Goal: Check status: Check status

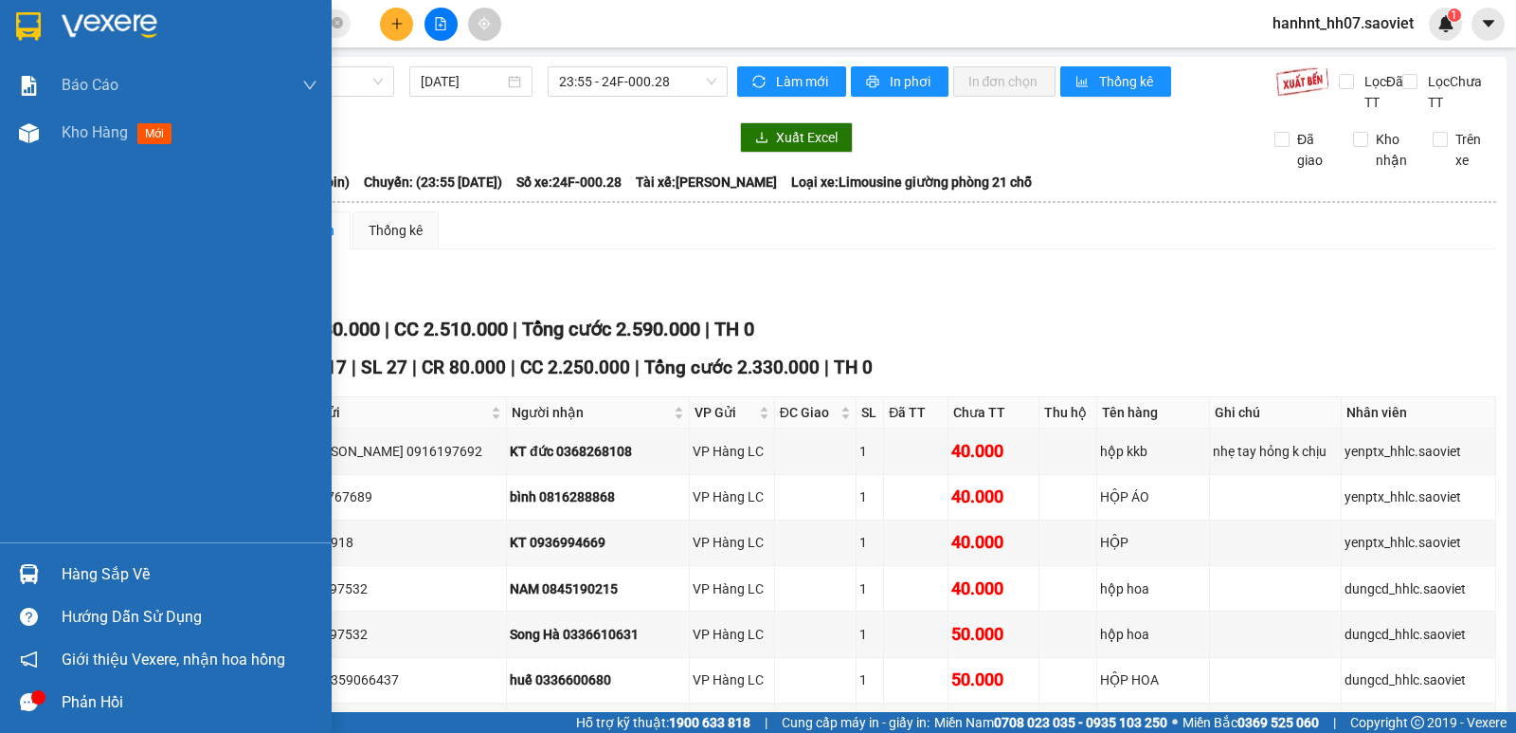
click at [79, 564] on div "Hàng sắp về" at bounding box center [190, 574] width 256 height 28
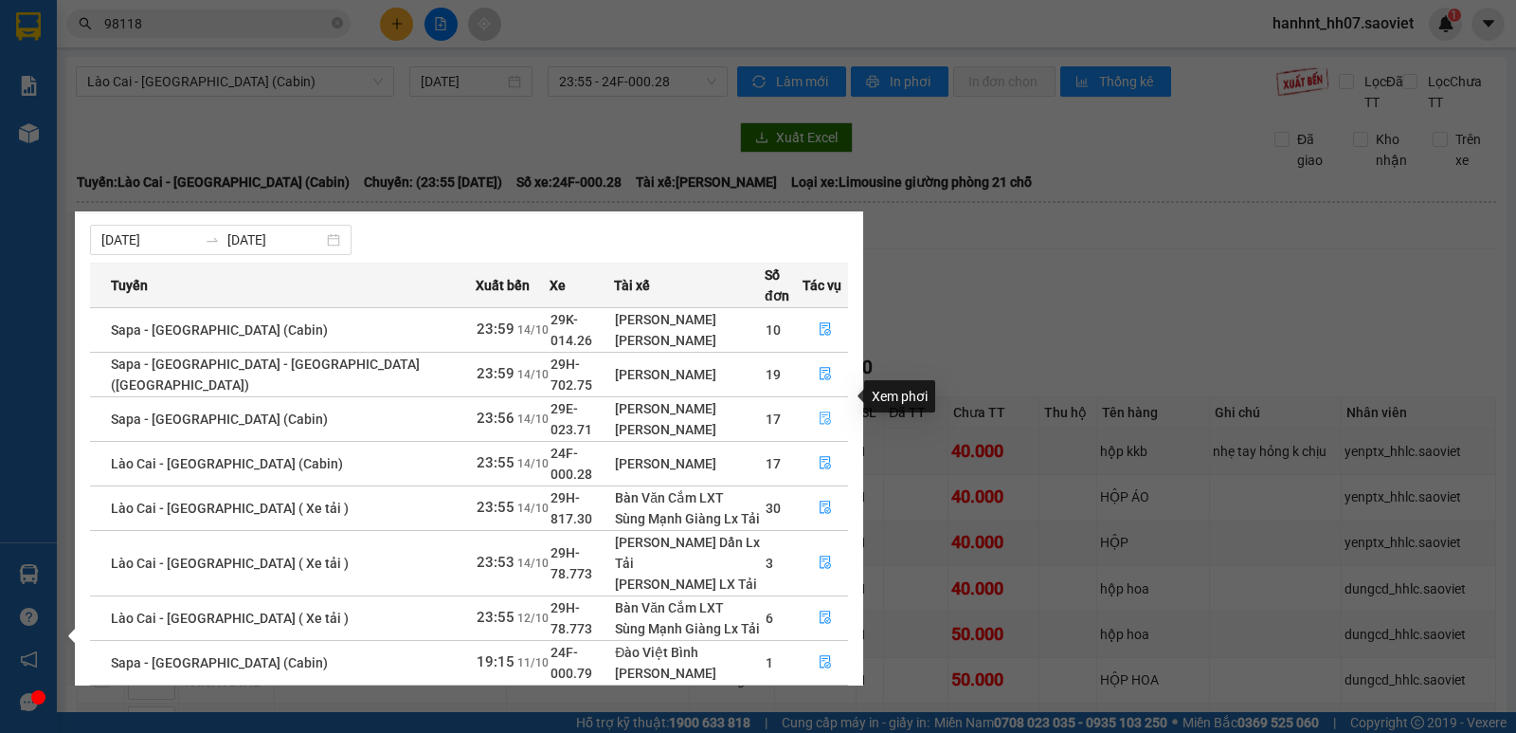
click at [819, 411] on icon "file-done" at bounding box center [825, 417] width 13 height 13
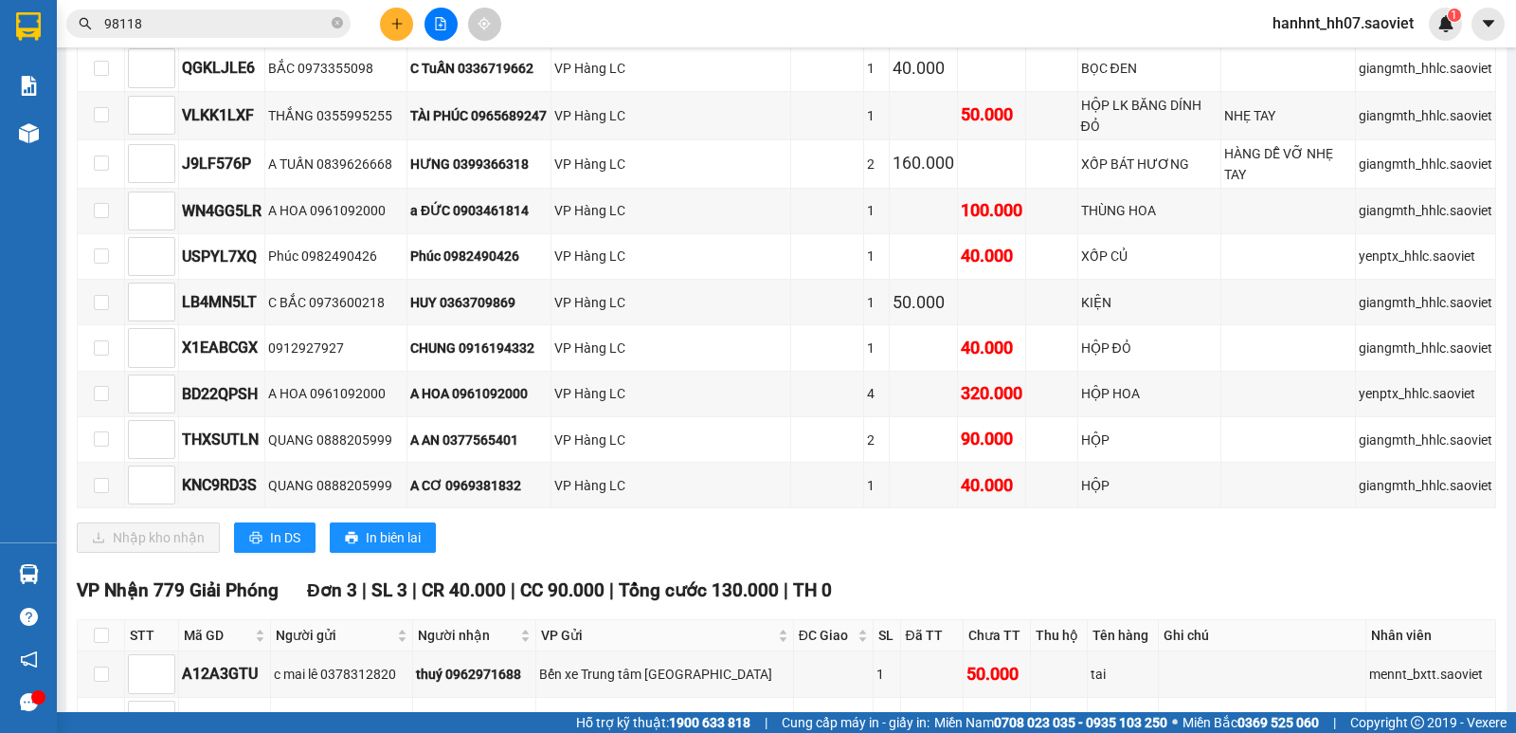
scroll to position [727, 0]
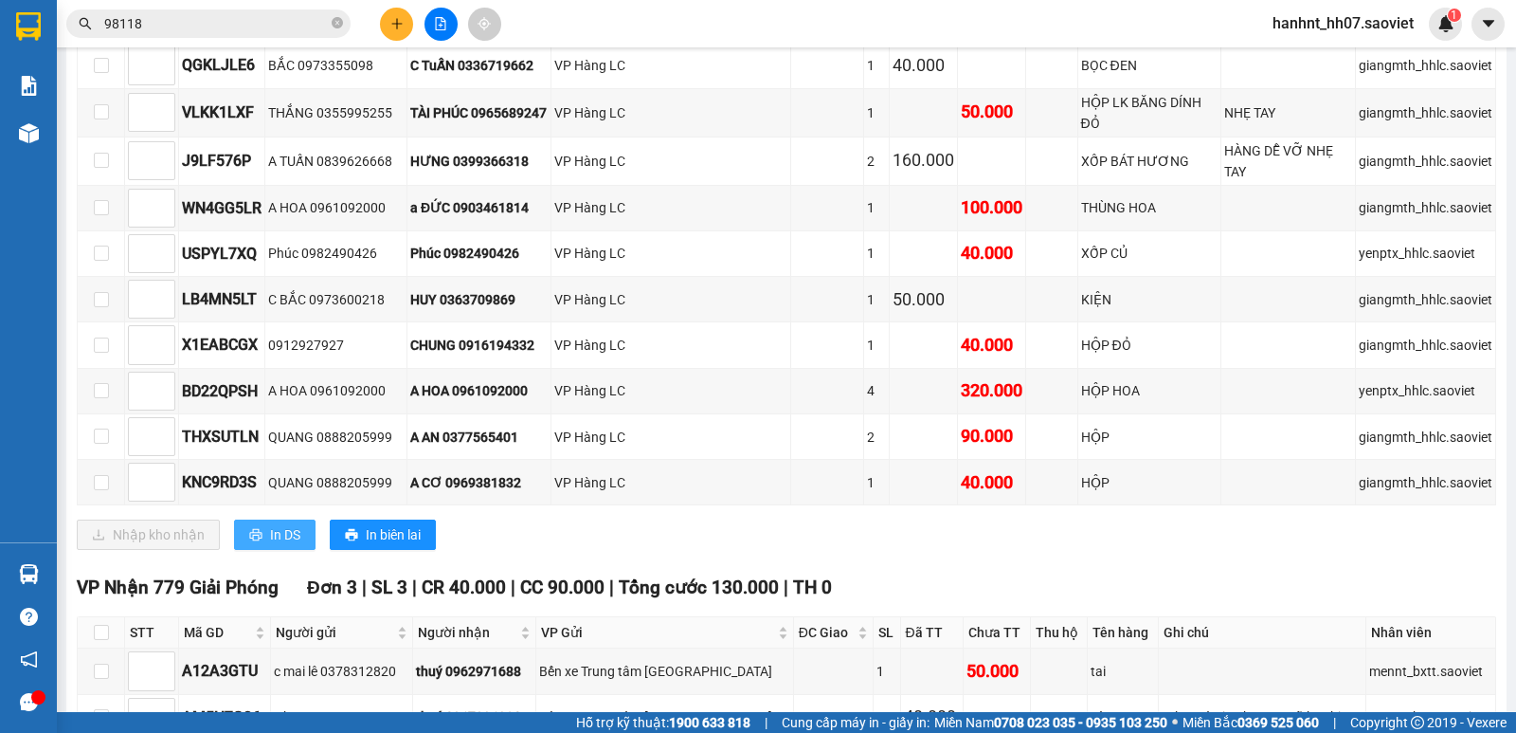
click at [278, 524] on span "In DS" at bounding box center [285, 534] width 30 height 21
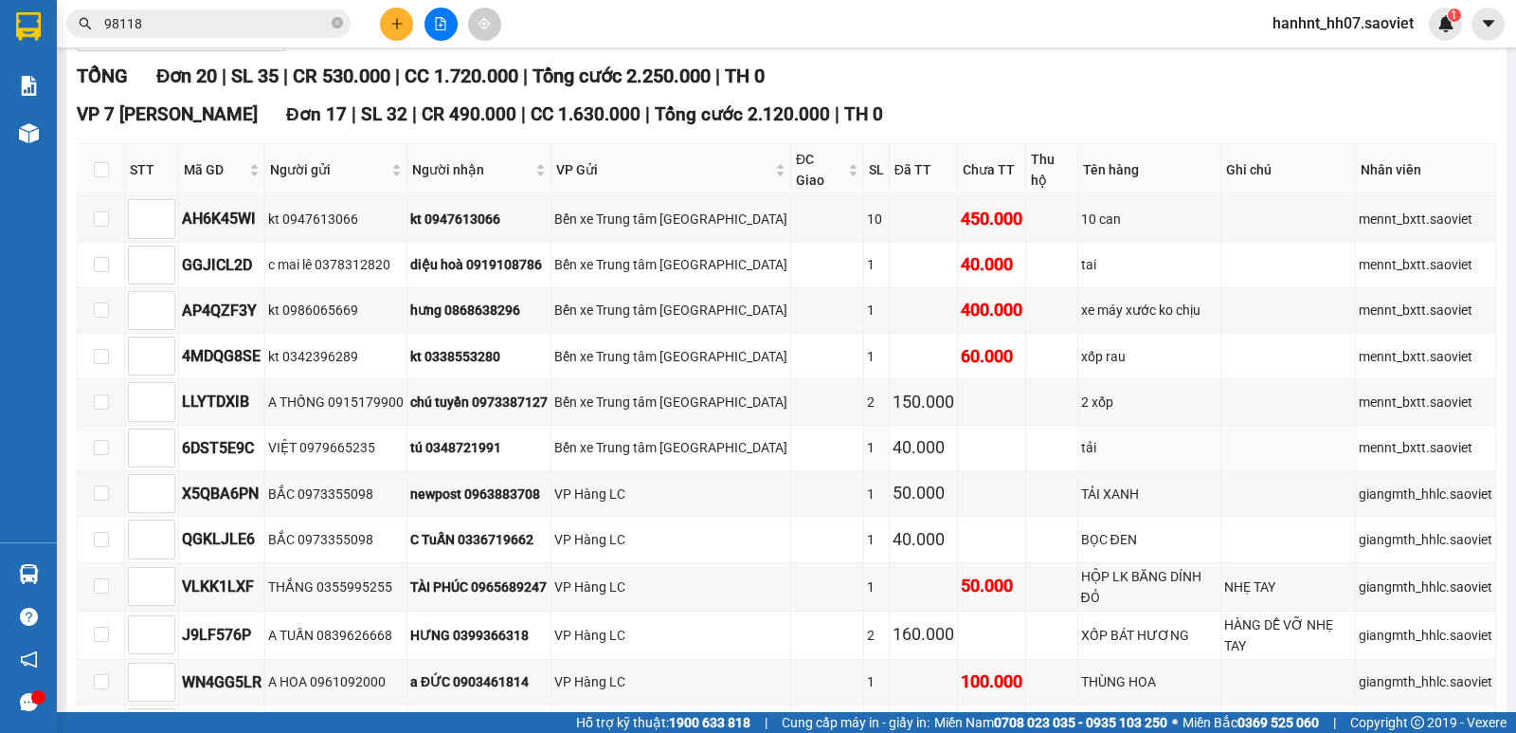
scroll to position [316, 0]
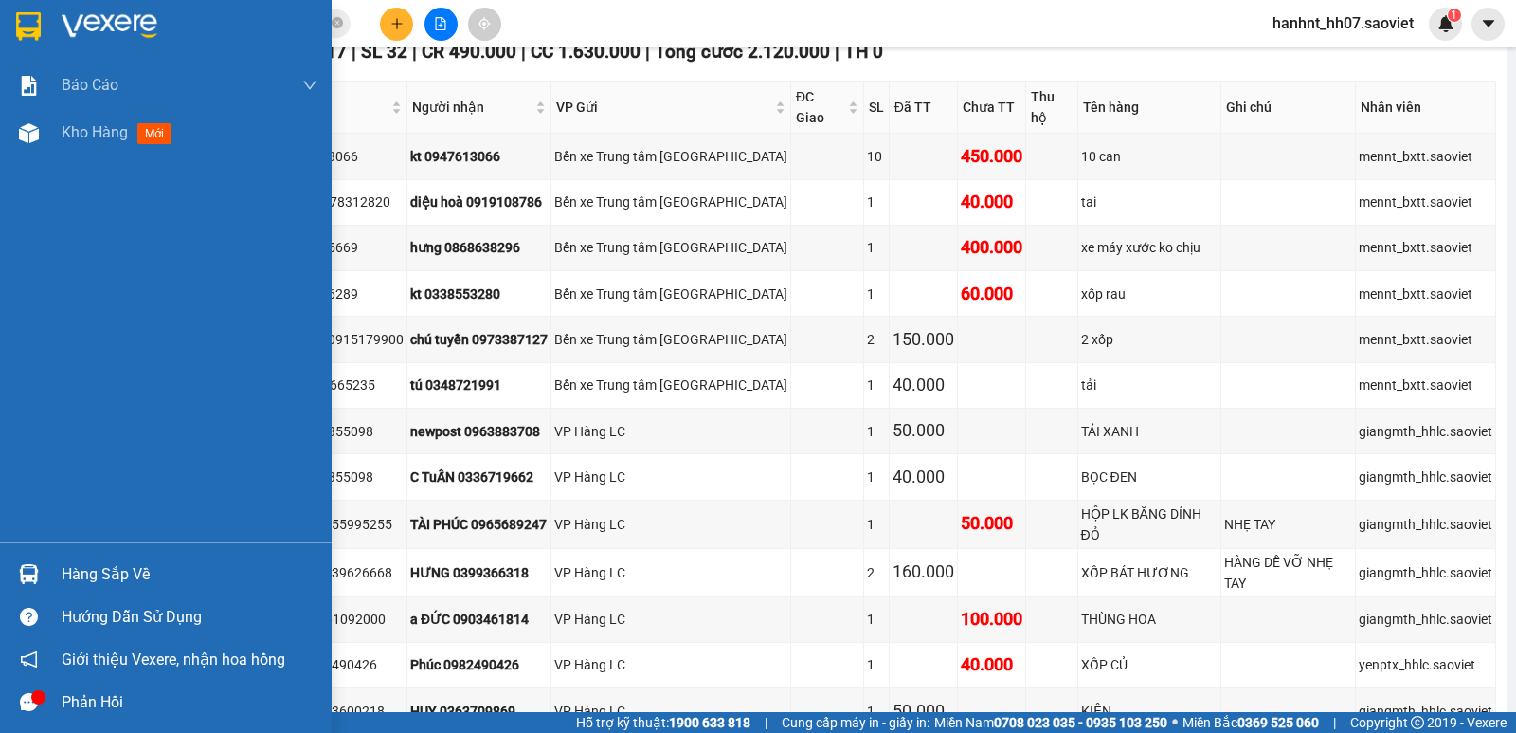
click at [79, 572] on div "Hàng sắp về" at bounding box center [190, 574] width 256 height 28
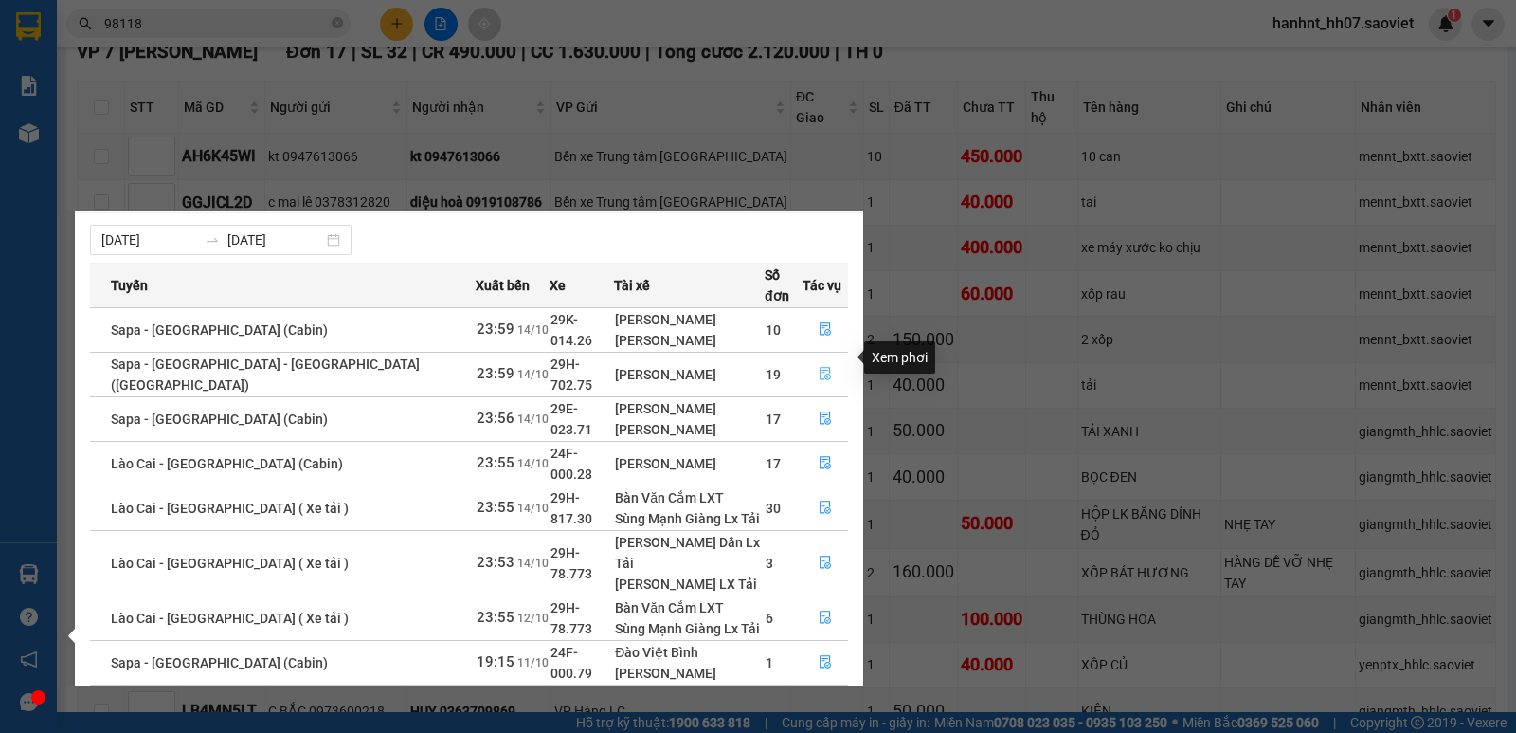
click at [820, 367] on icon "file-done" at bounding box center [825, 373] width 13 height 13
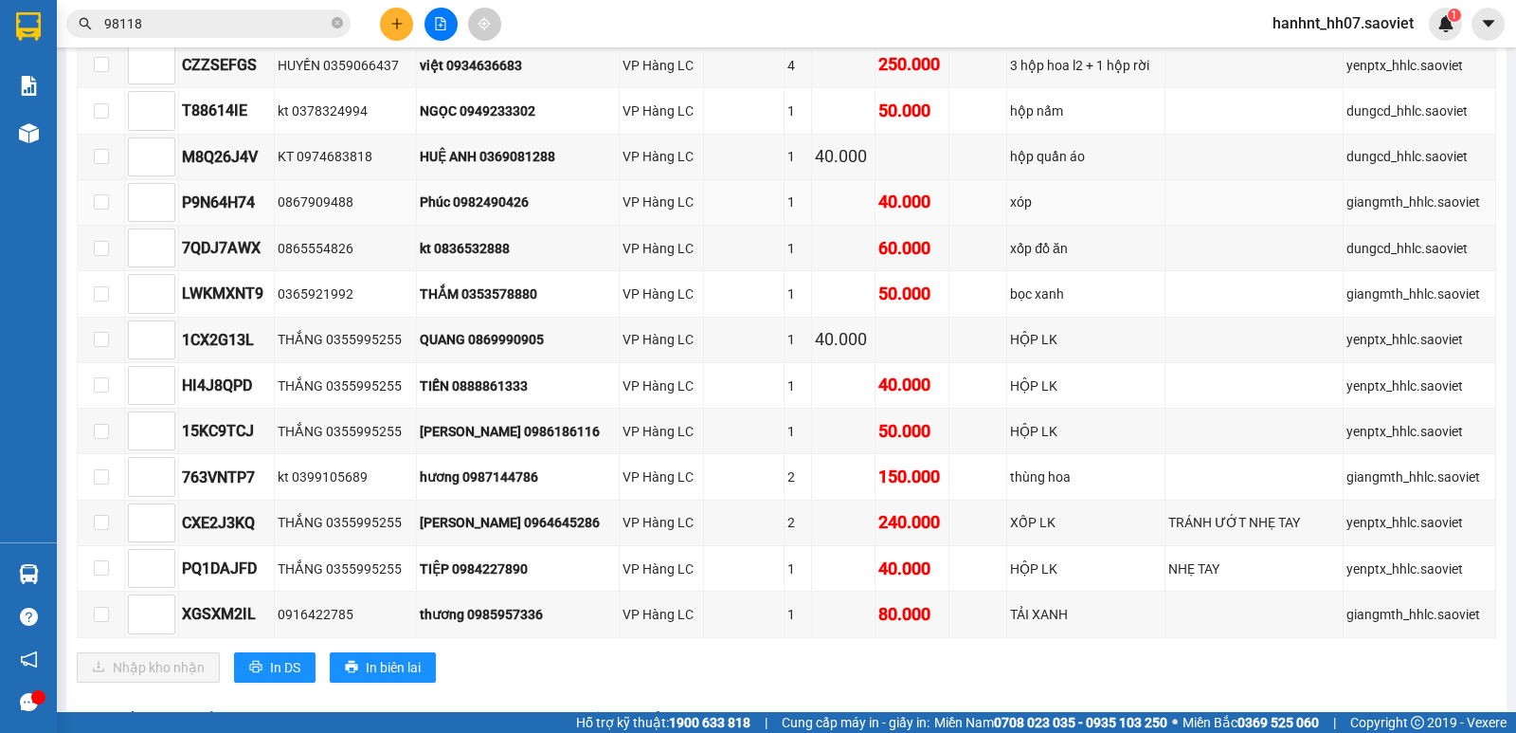
scroll to position [695, 0]
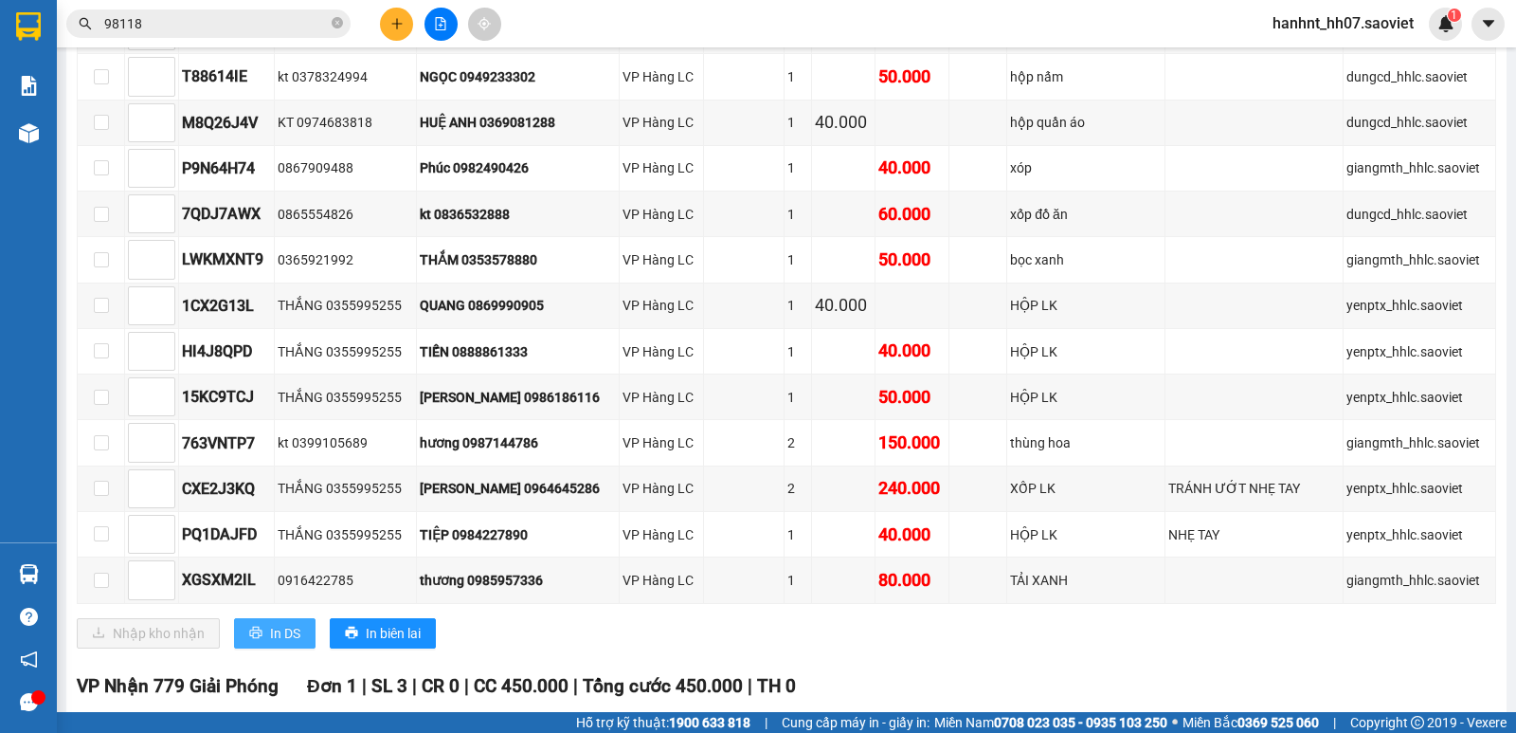
click at [270, 625] on span "In DS" at bounding box center [285, 633] width 30 height 21
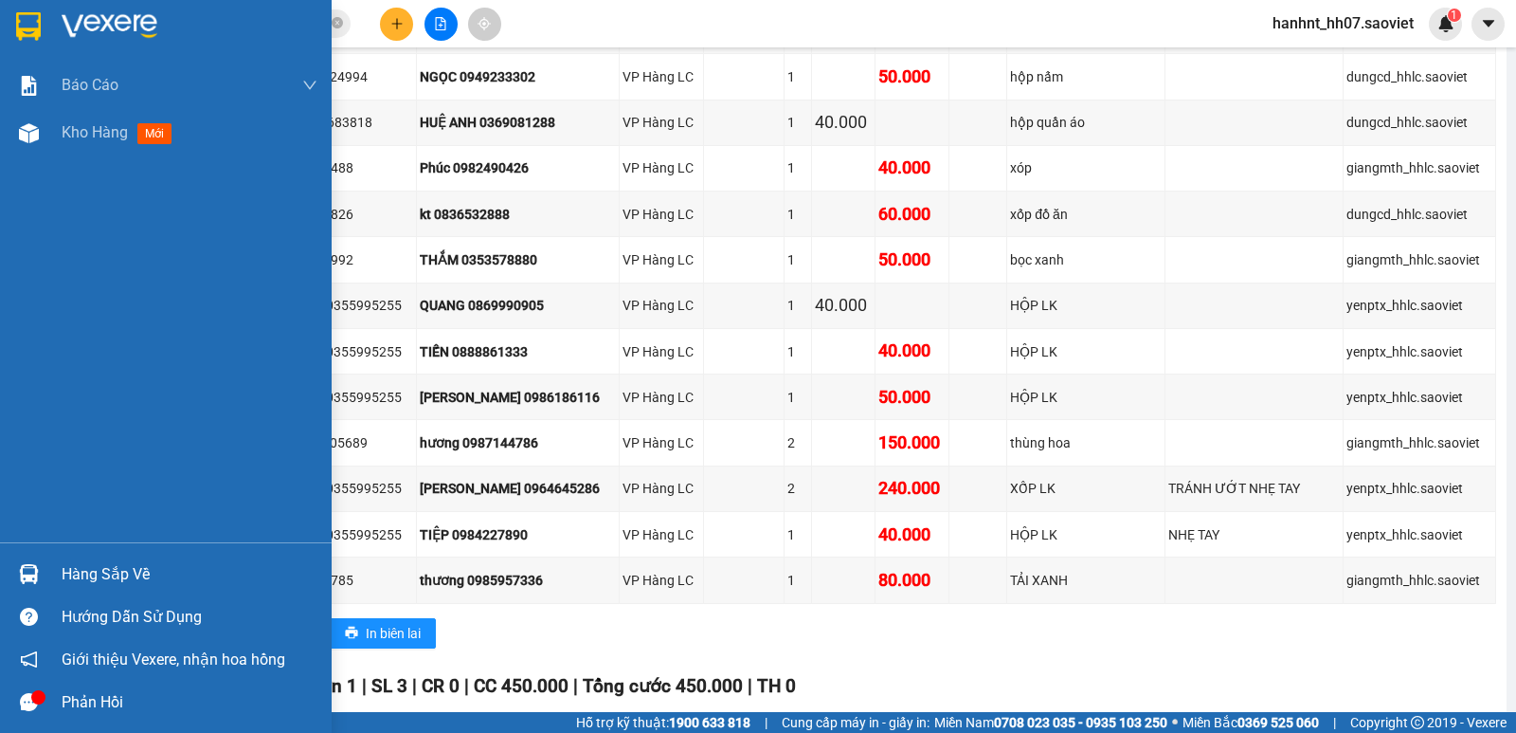
click at [96, 577] on div "Hàng sắp về" at bounding box center [190, 574] width 256 height 28
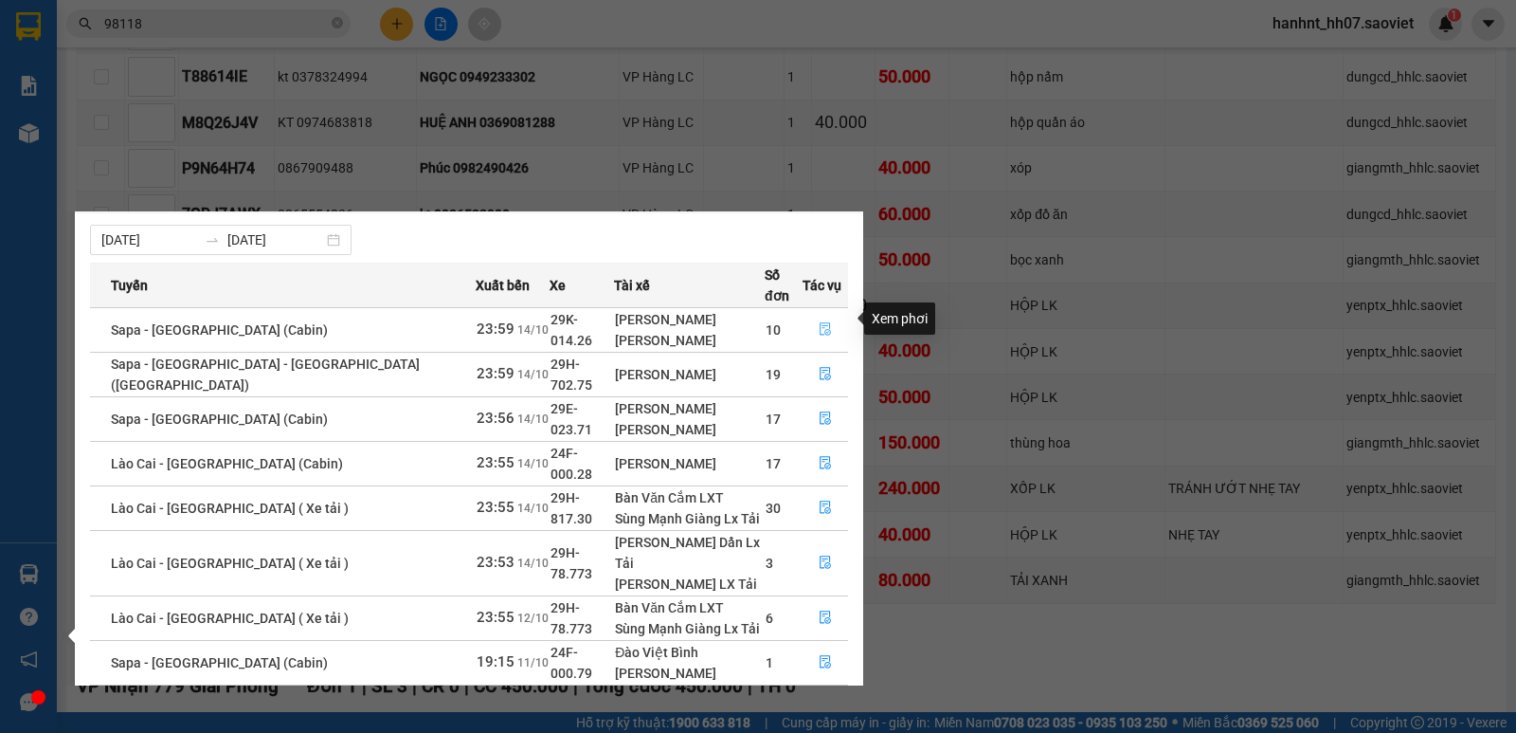
click at [820, 323] on icon "file-done" at bounding box center [825, 329] width 11 height 13
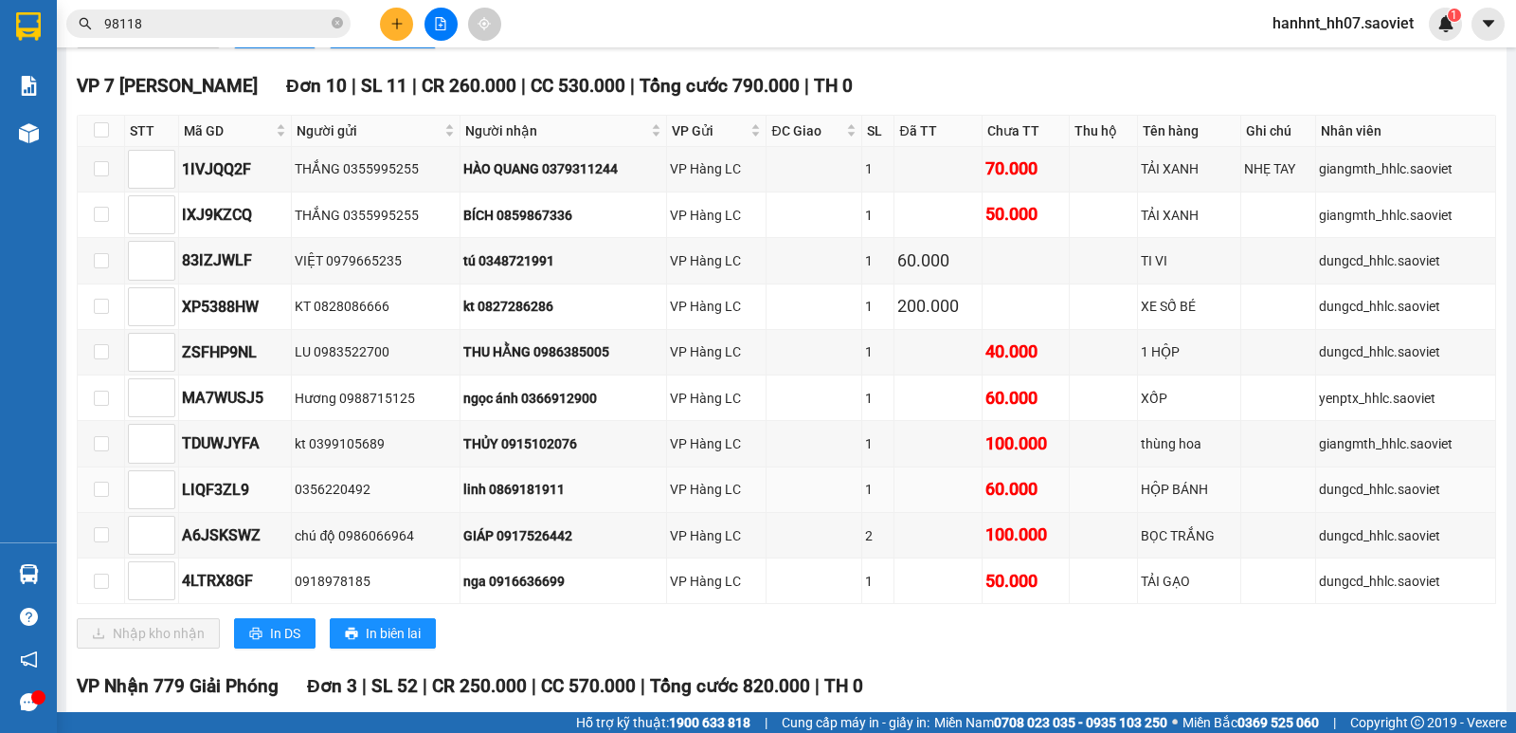
scroll to position [549, 0]
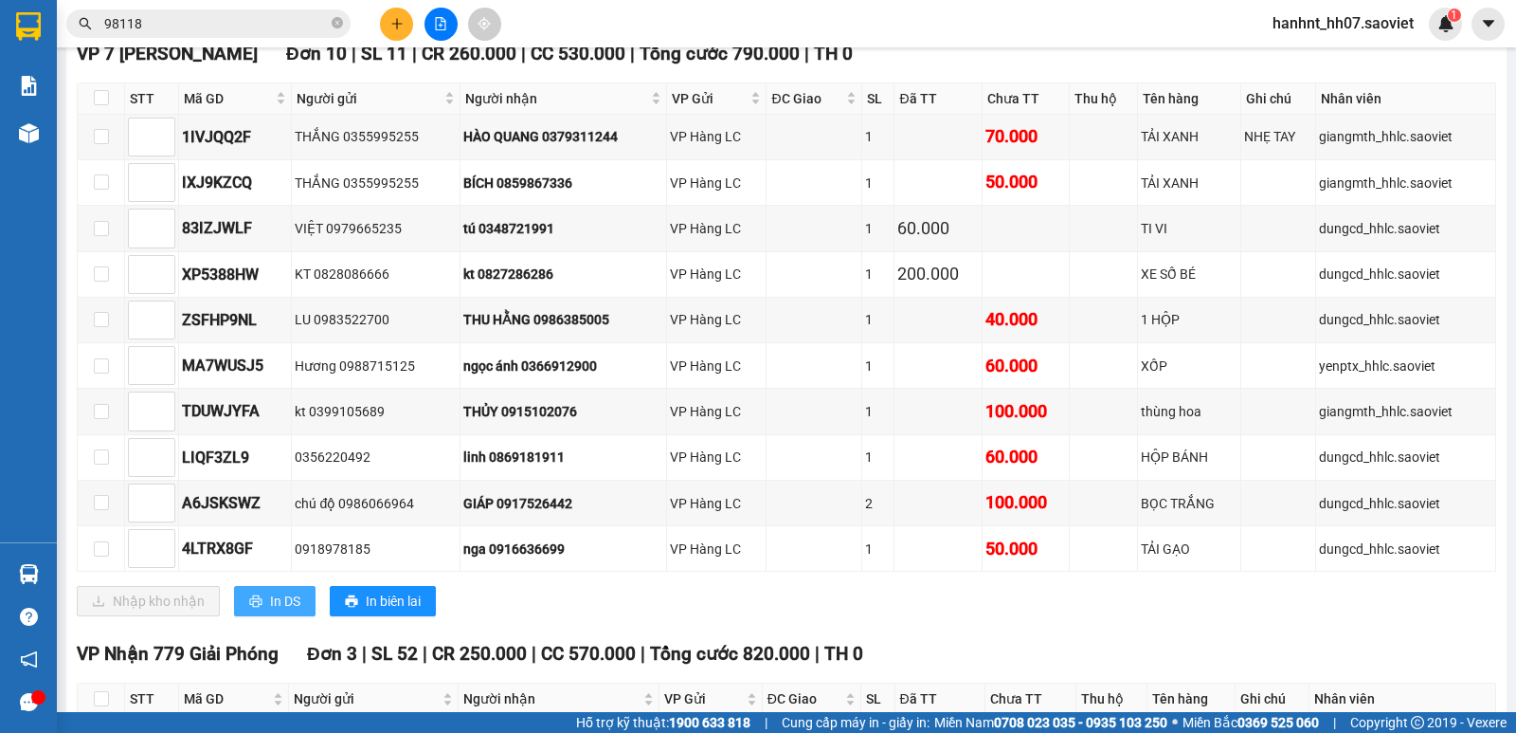
click at [275, 600] on span "In DS" at bounding box center [285, 600] width 30 height 21
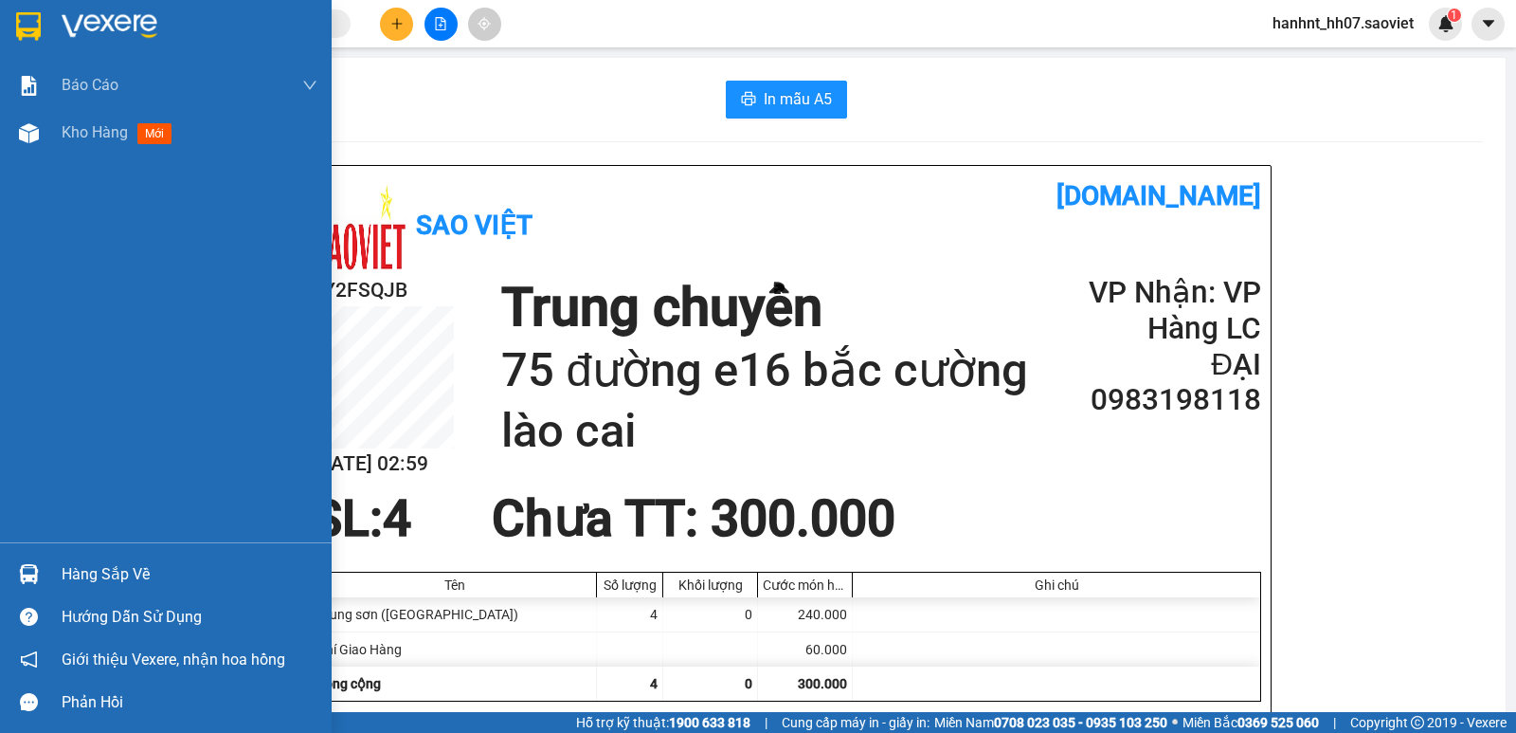
click at [97, 571] on div "Hàng sắp về" at bounding box center [190, 574] width 256 height 28
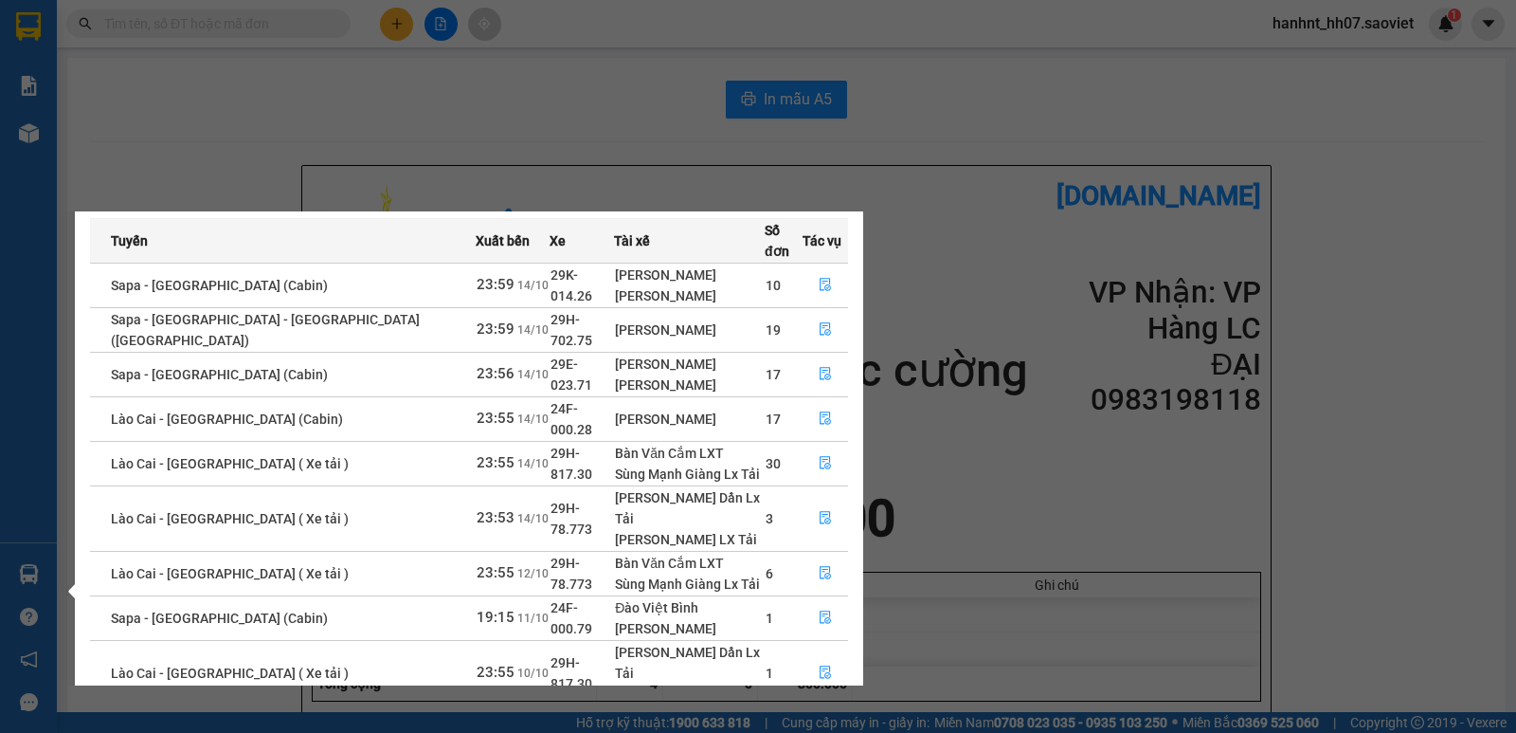
scroll to position [62, 0]
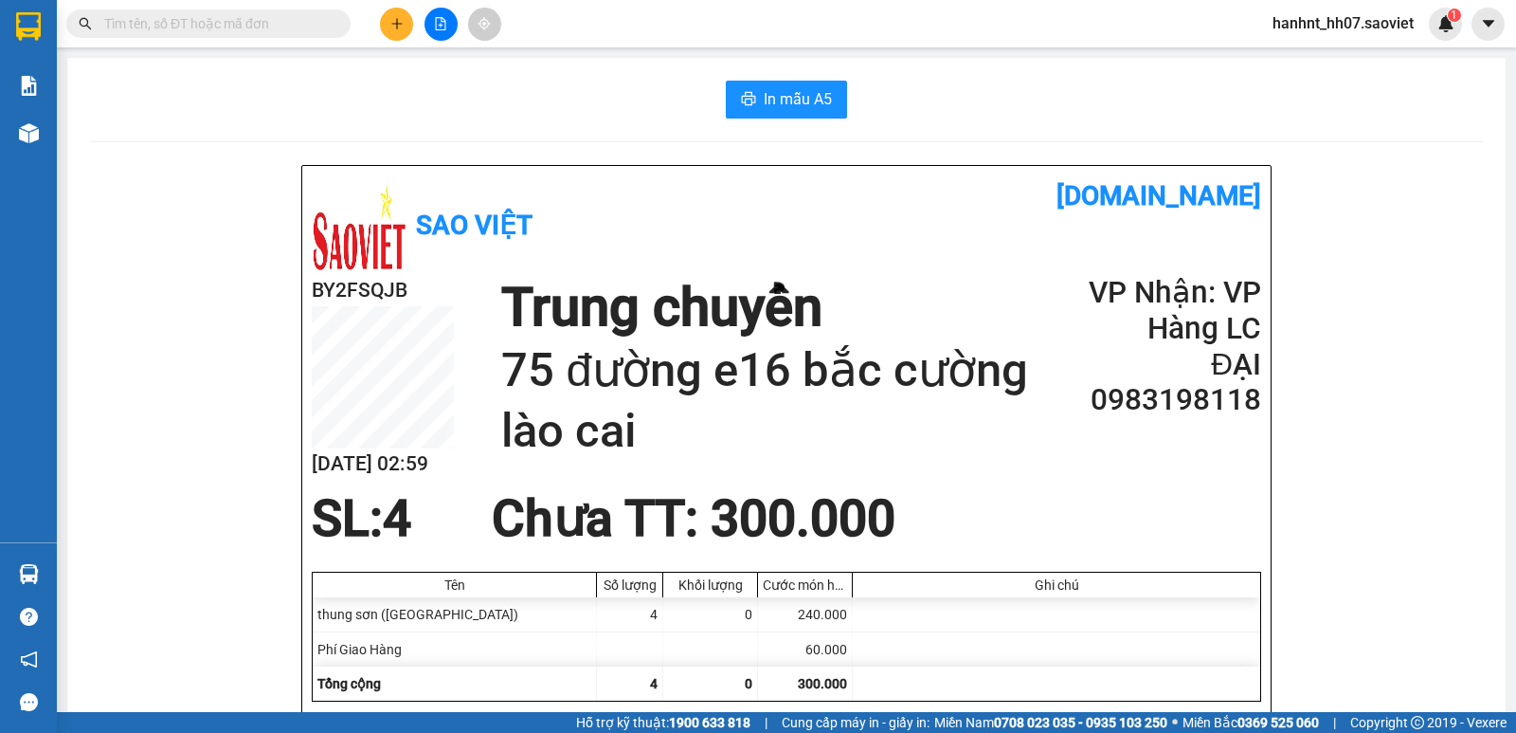
click at [987, 500] on section "Kết quả tìm kiếm ( 25 ) Bộ lọc Mã ĐH Trạng thái Món hàng Thu hộ Tổng cước Chưa …" at bounding box center [758, 366] width 1516 height 733
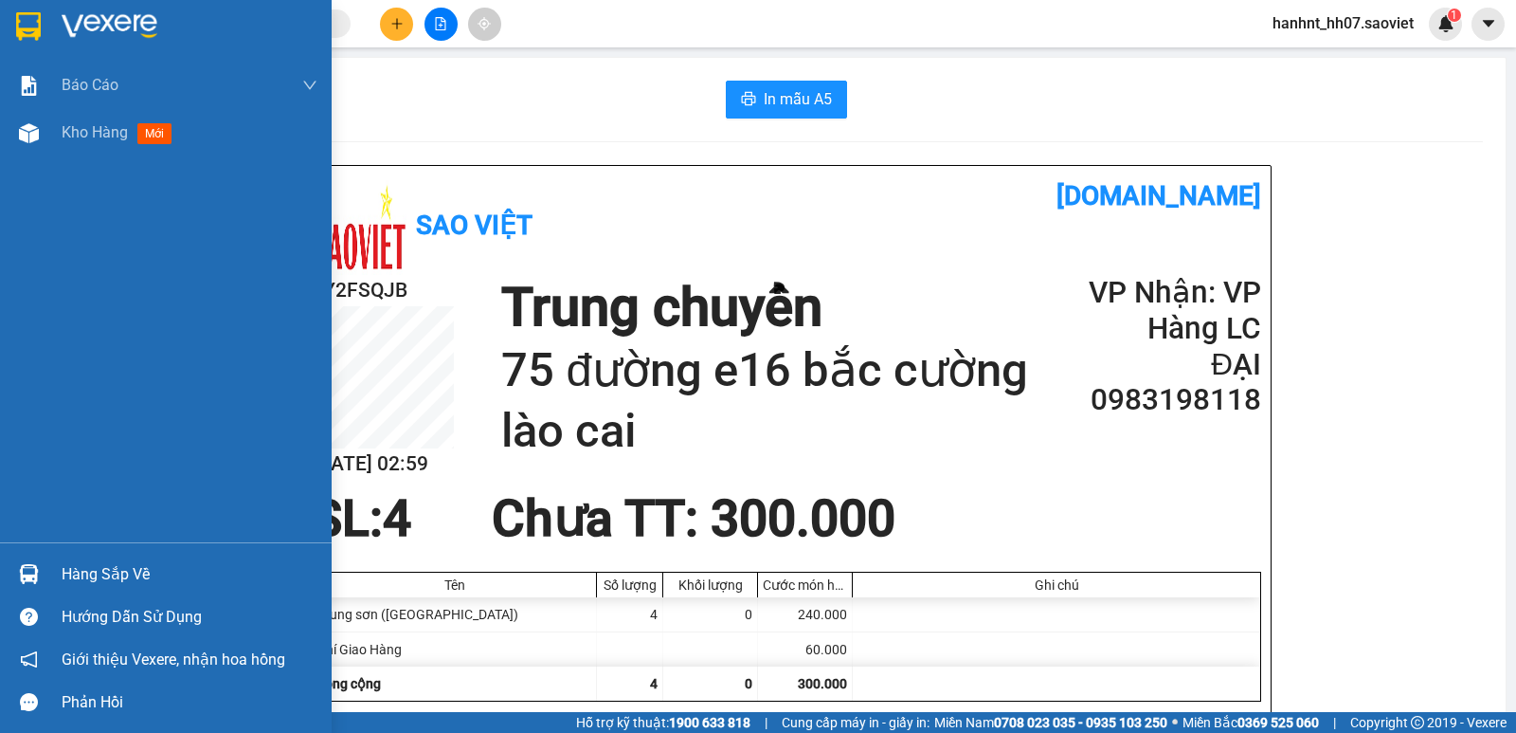
click at [100, 576] on div "Hàng sắp về" at bounding box center [190, 574] width 256 height 28
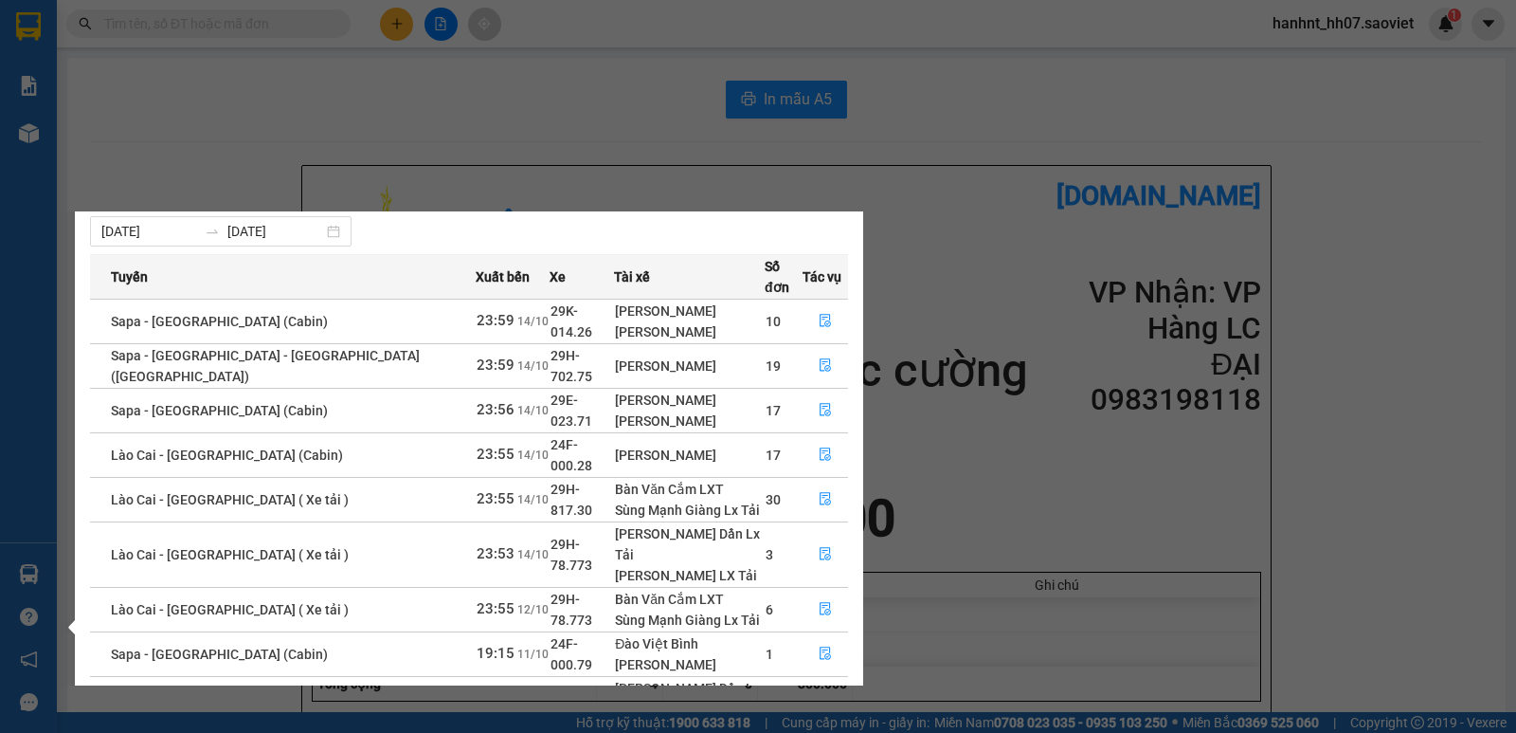
scroll to position [30, 0]
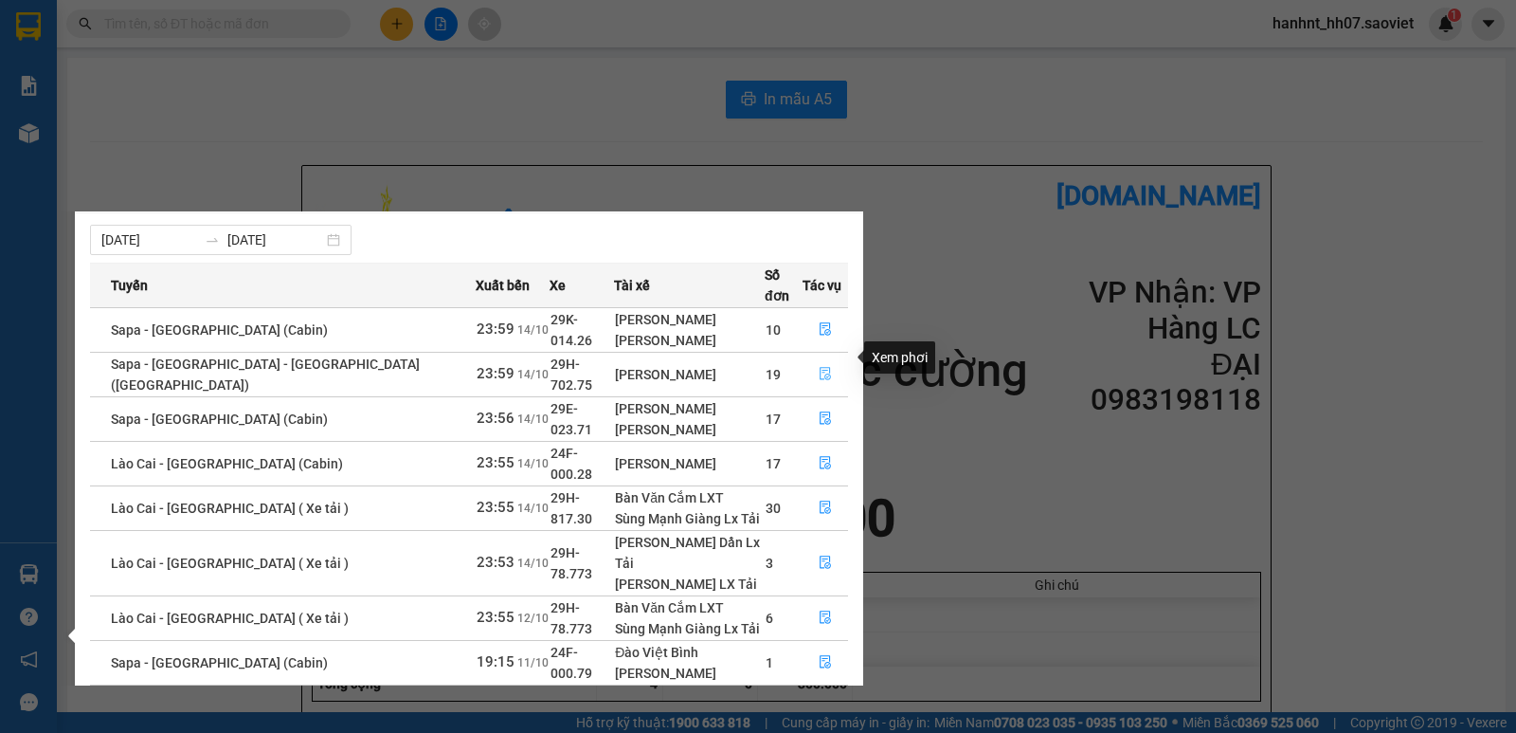
click at [819, 367] on icon "file-done" at bounding box center [825, 373] width 13 height 13
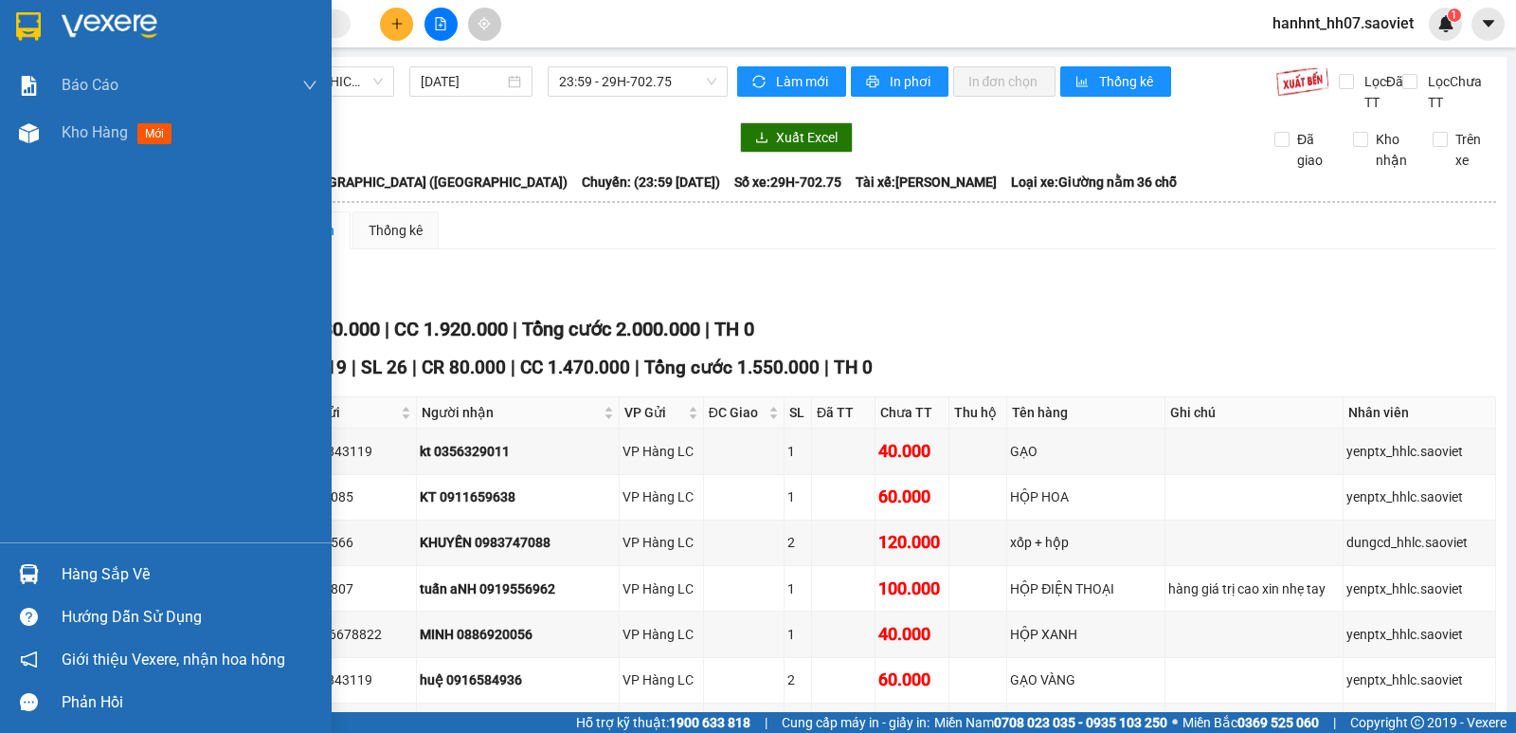
click at [86, 568] on div "Hàng sắp về" at bounding box center [190, 574] width 256 height 28
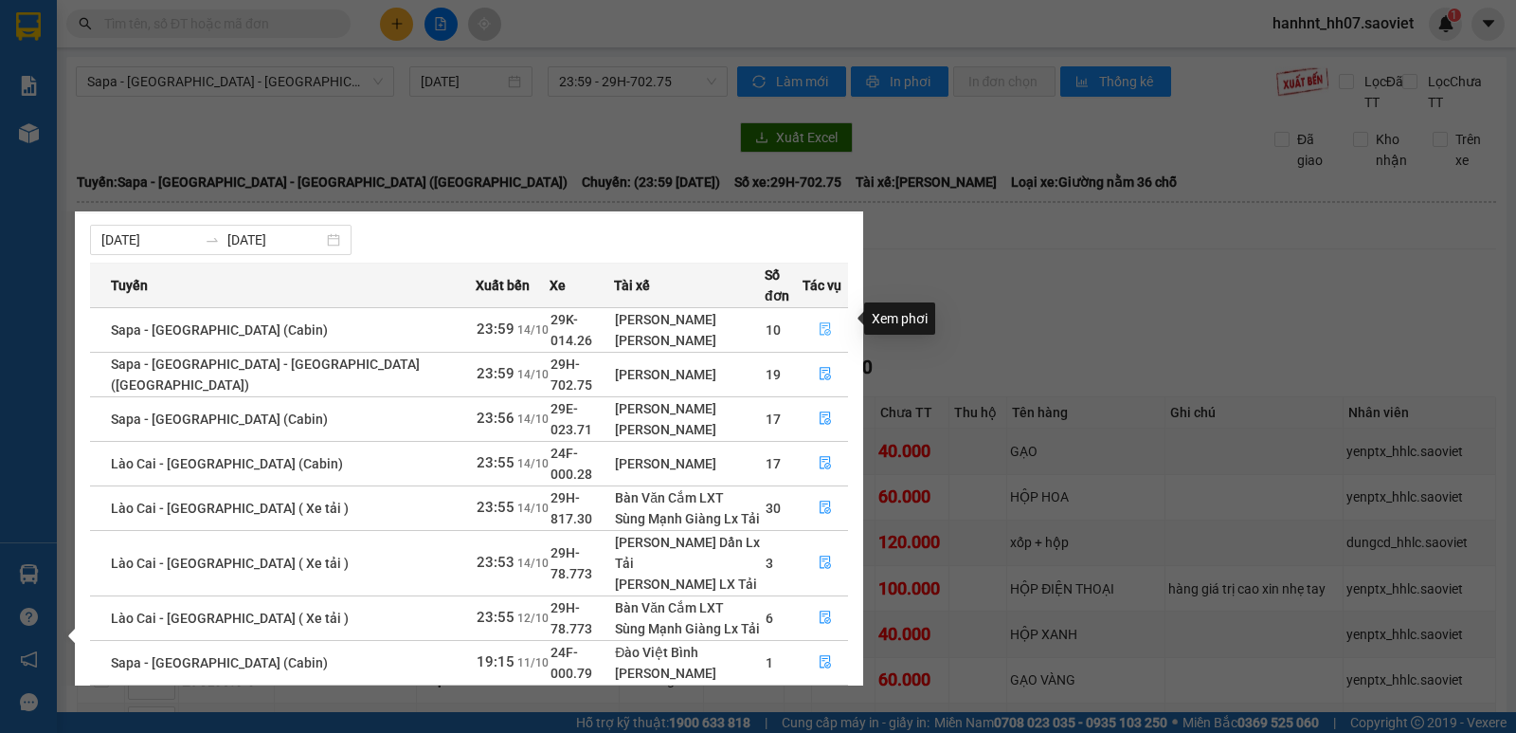
click at [820, 323] on icon "file-done" at bounding box center [825, 329] width 11 height 13
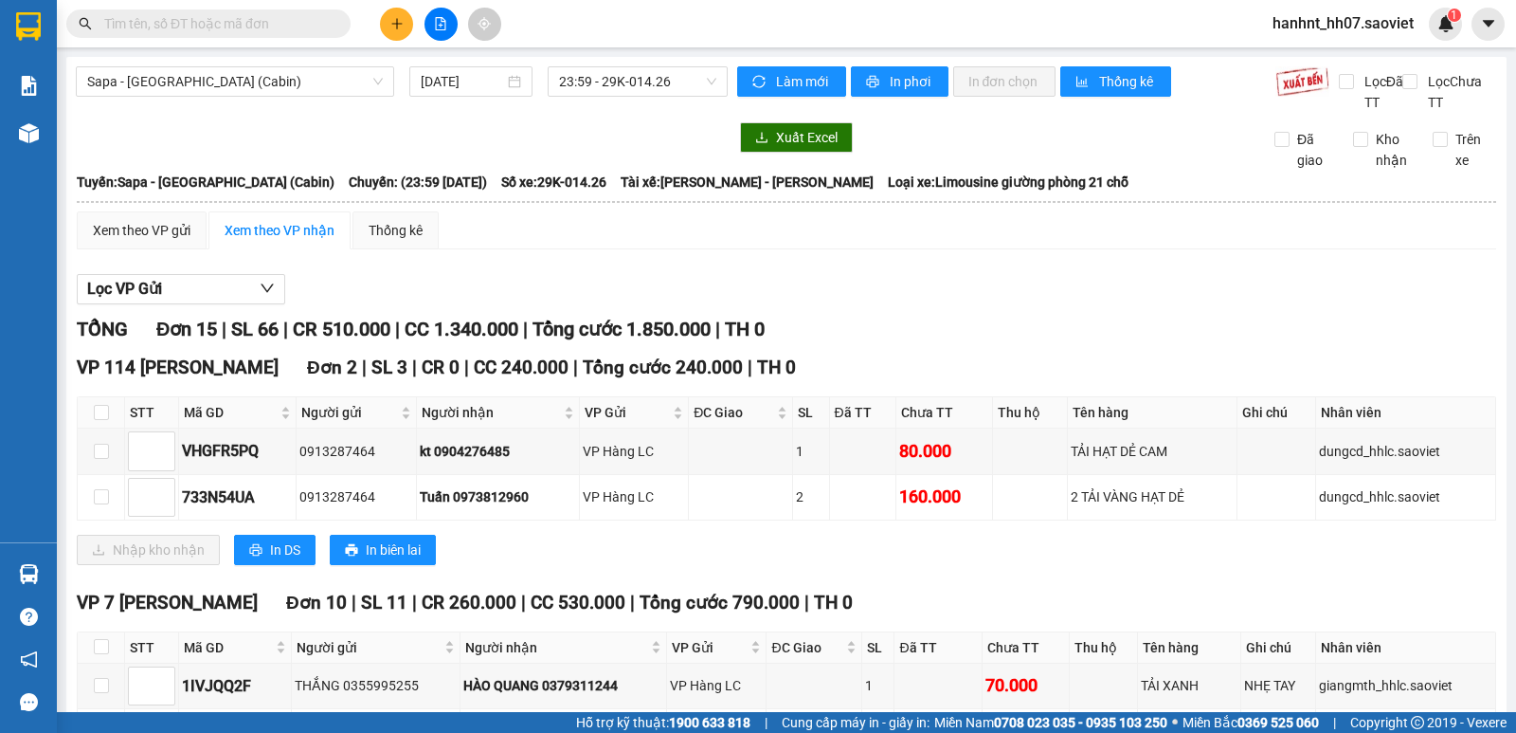
click at [883, 291] on div "Lọc VP Gửi" at bounding box center [787, 289] width 1420 height 31
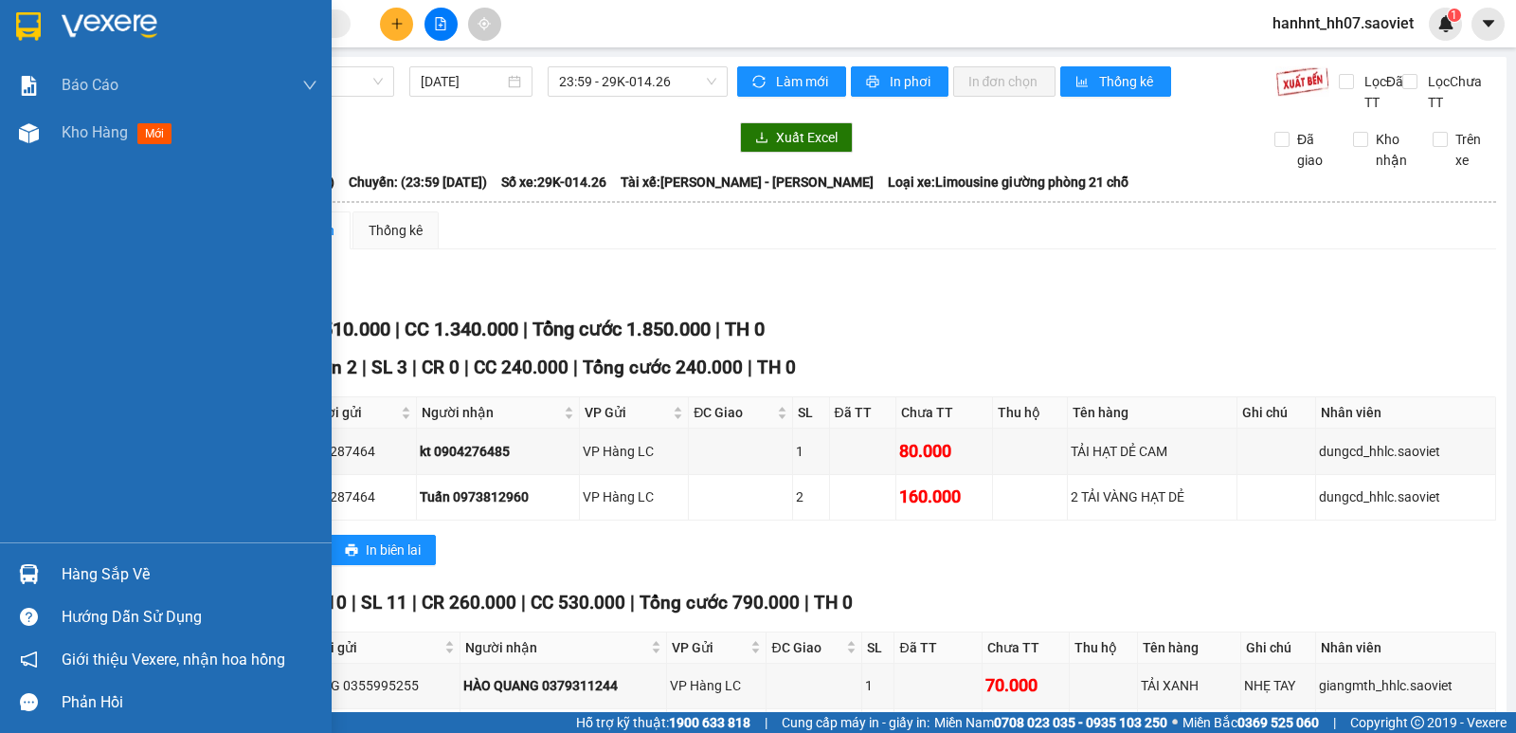
click at [118, 572] on div "Hàng sắp về" at bounding box center [190, 574] width 256 height 28
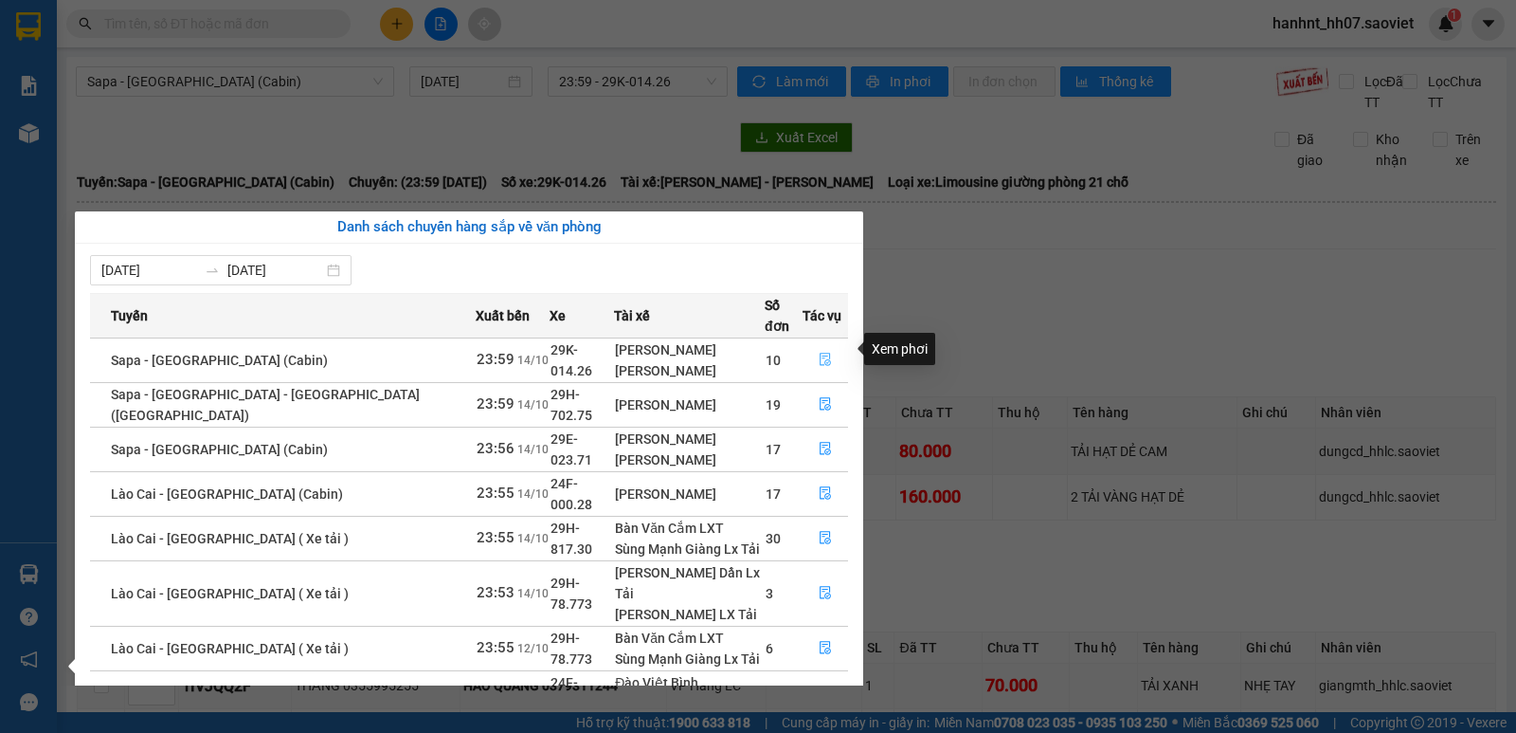
click at [819, 353] on icon "file-done" at bounding box center [825, 359] width 13 height 13
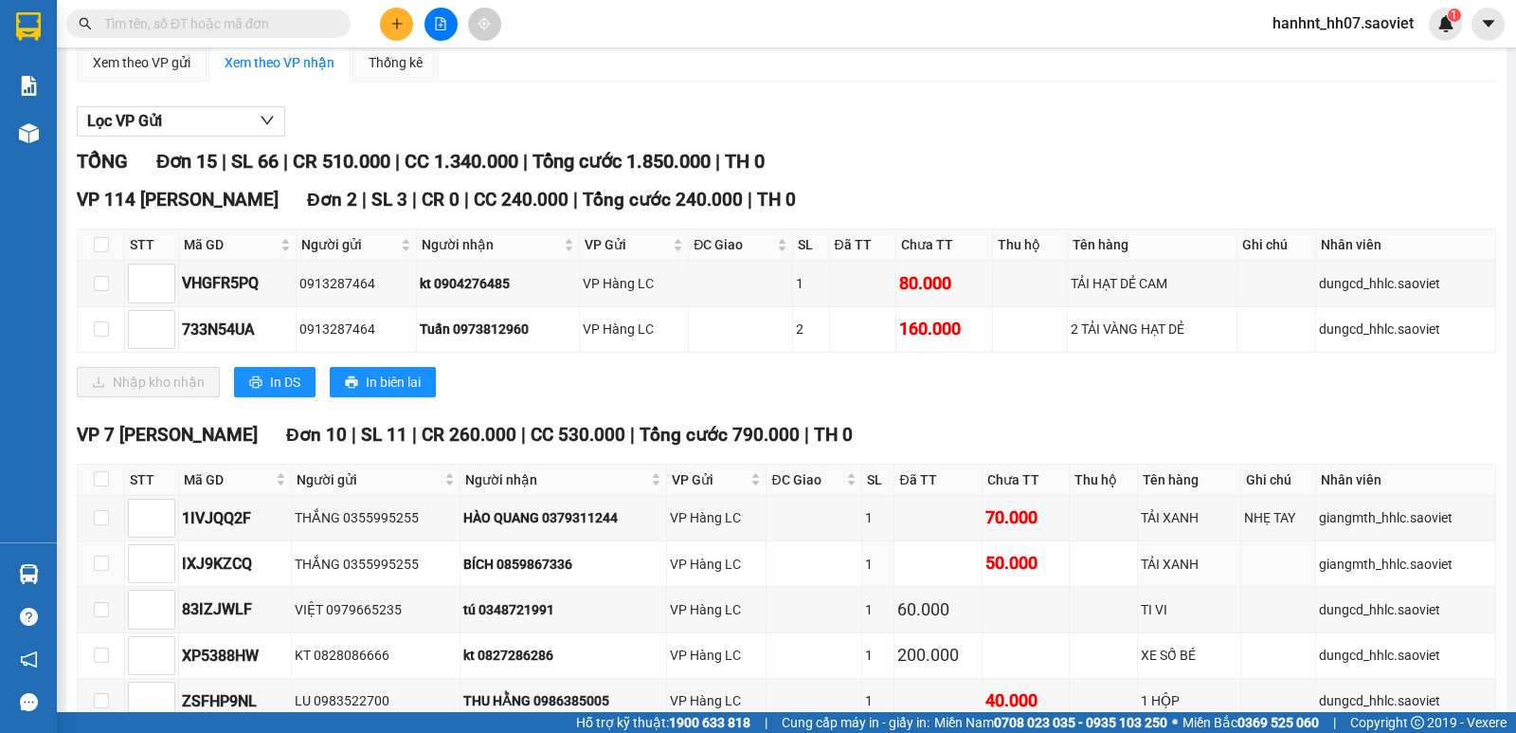
scroll to position [154, 0]
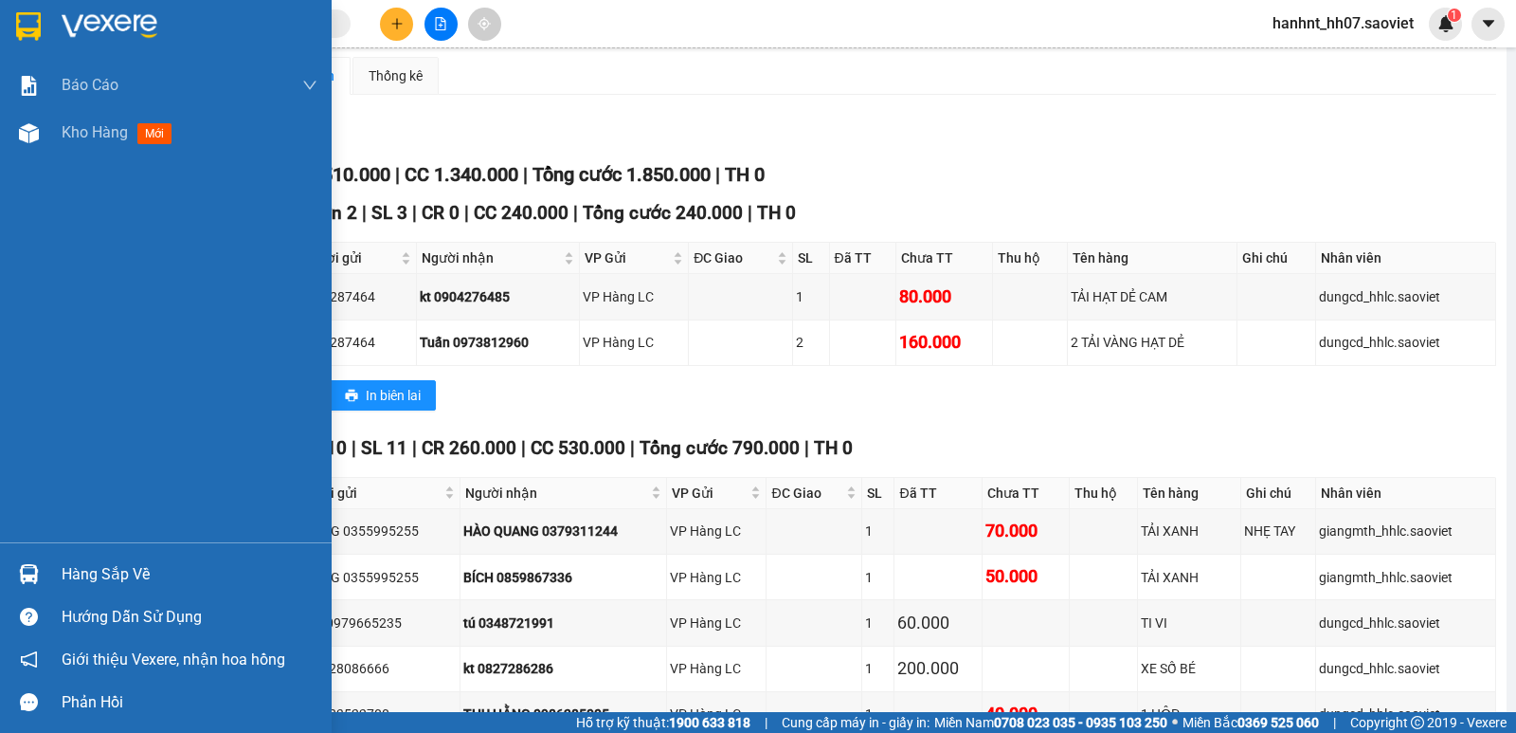
click at [66, 577] on div "Hàng sắp về" at bounding box center [190, 574] width 256 height 28
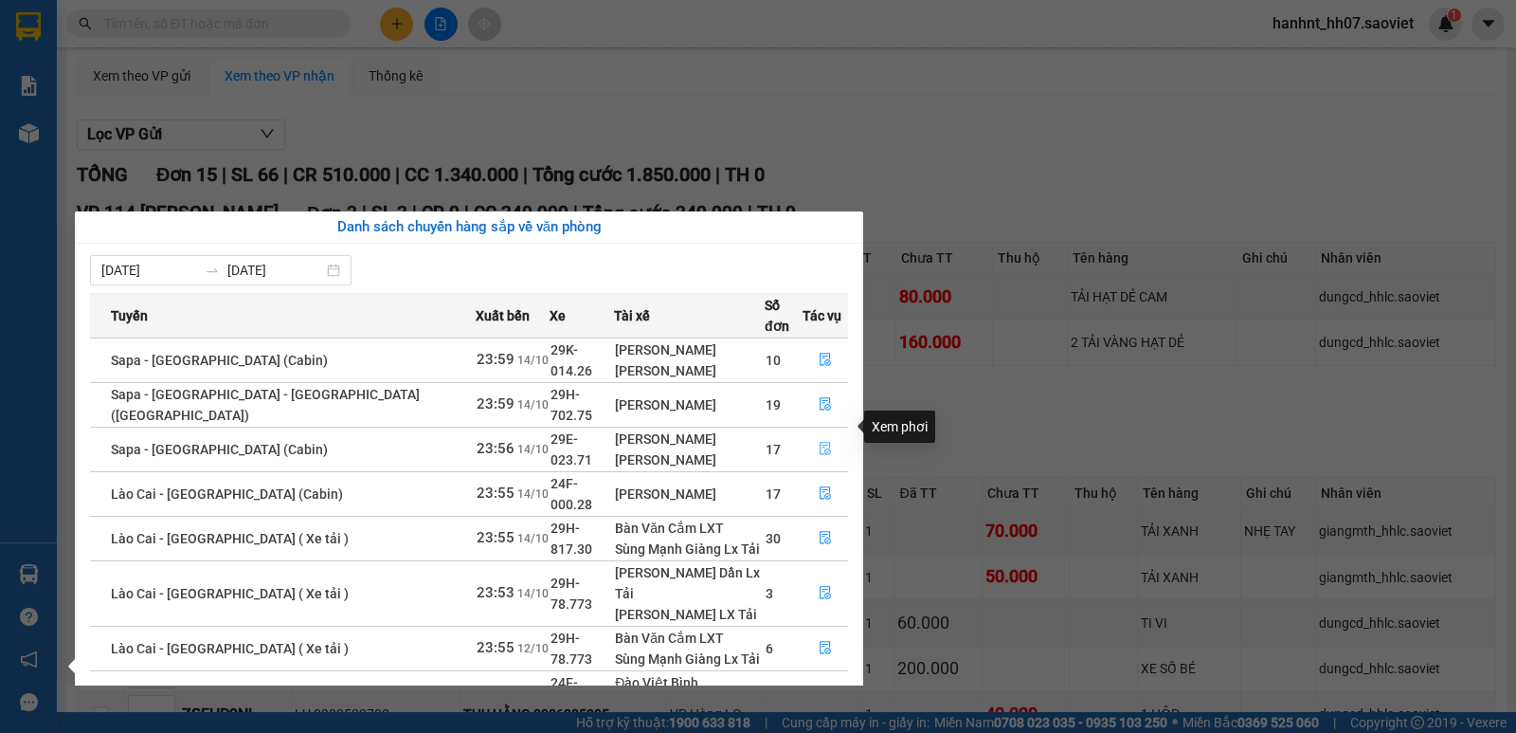
click at [823, 442] on icon "file-done" at bounding box center [825, 448] width 13 height 13
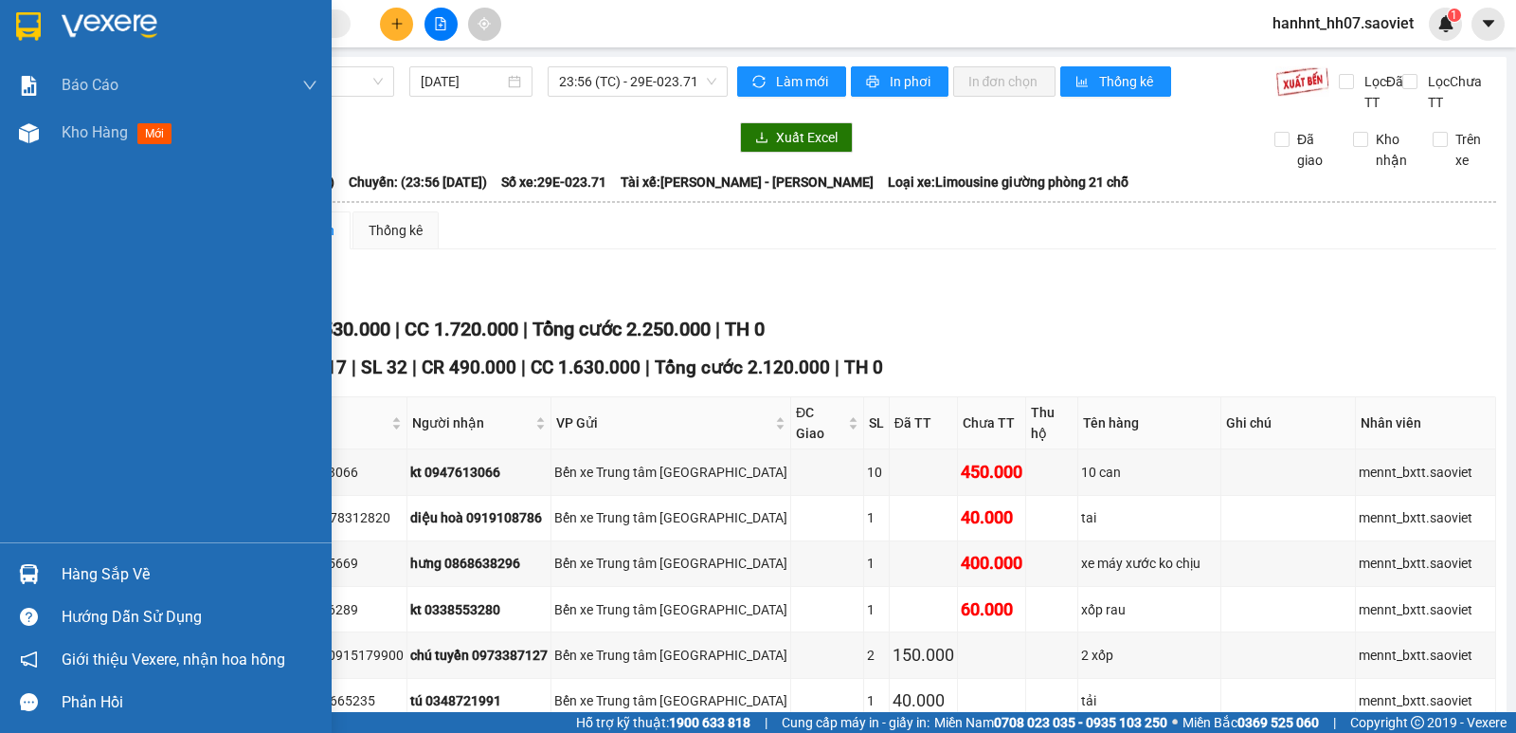
click at [69, 568] on div "Hàng sắp về" at bounding box center [190, 574] width 256 height 28
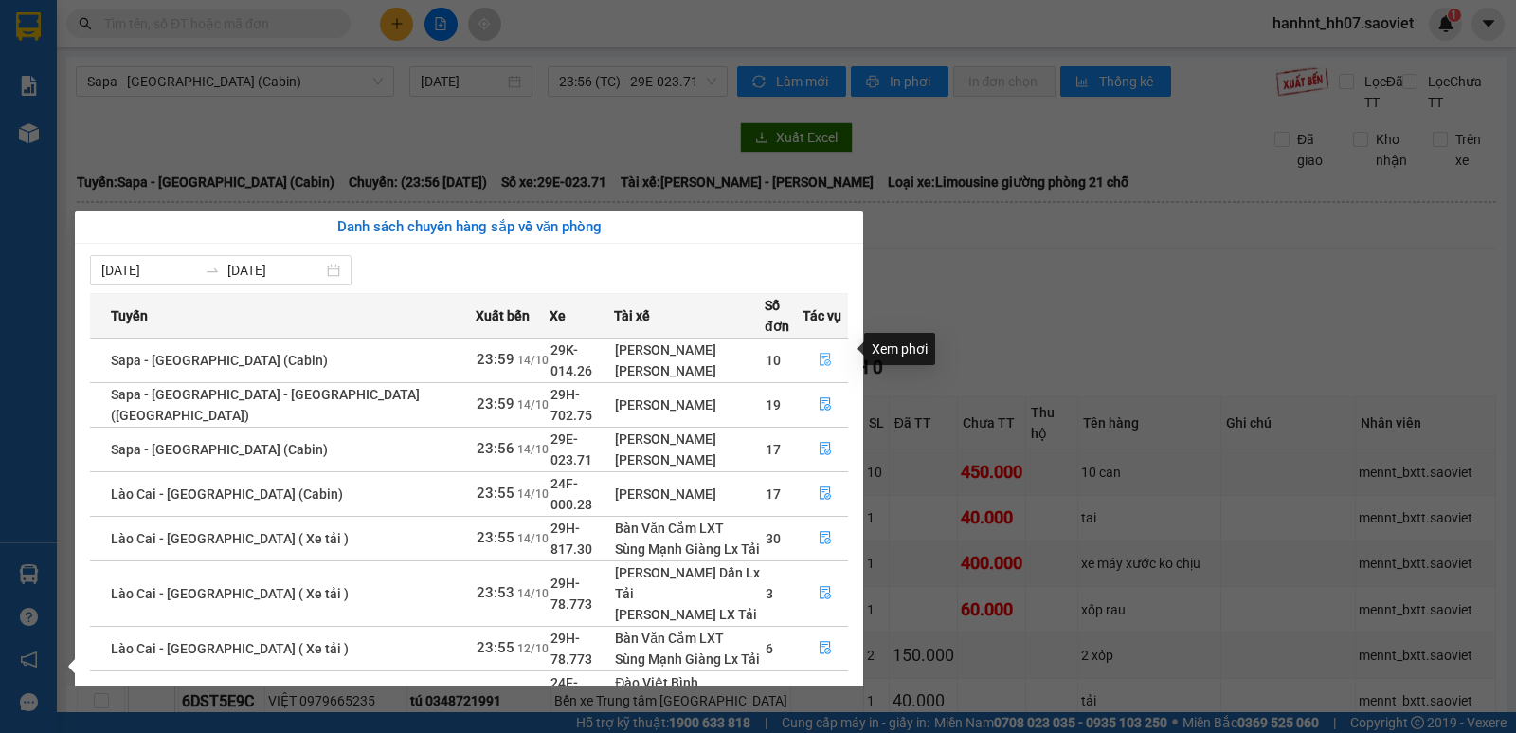
click at [820, 345] on button "button" at bounding box center [826, 360] width 44 height 30
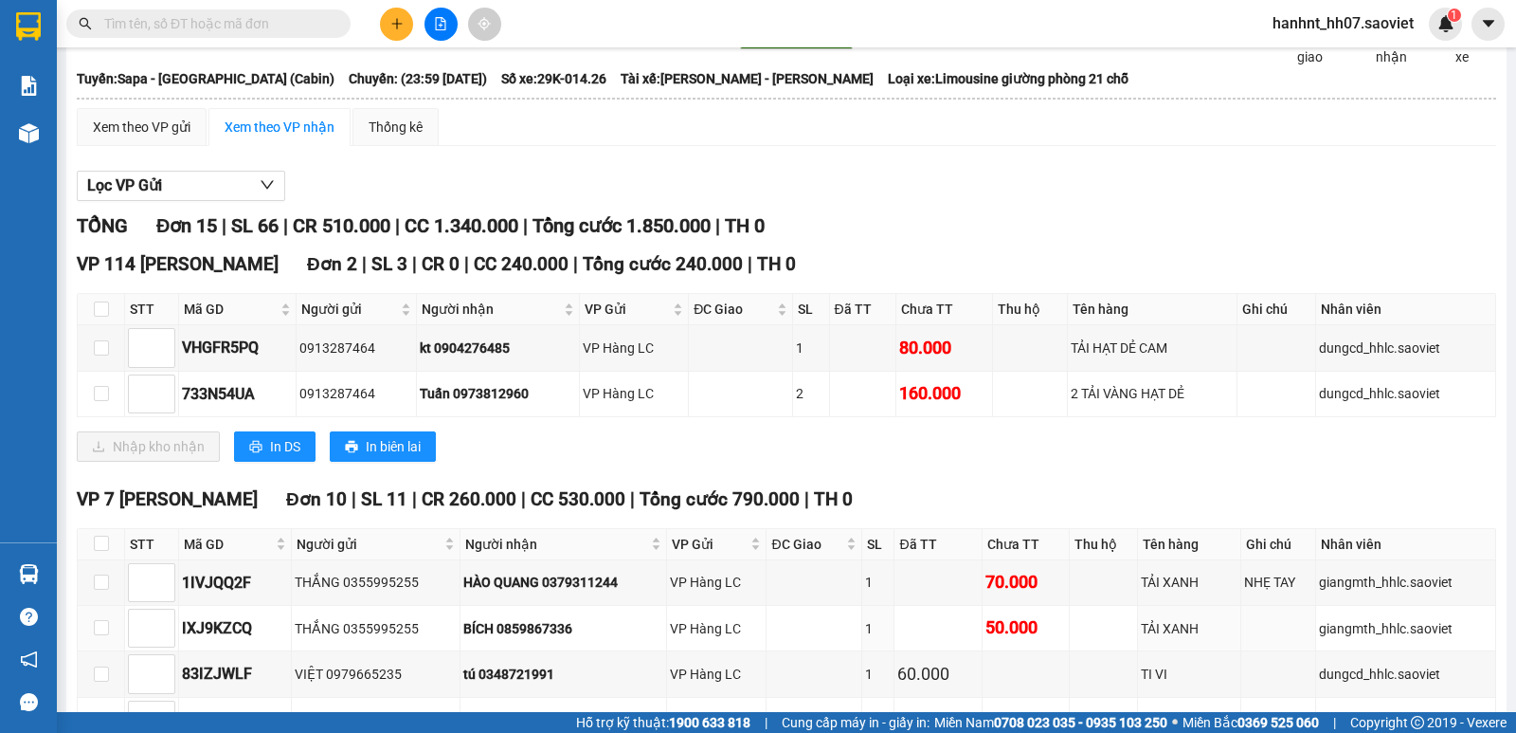
scroll to position [95, 0]
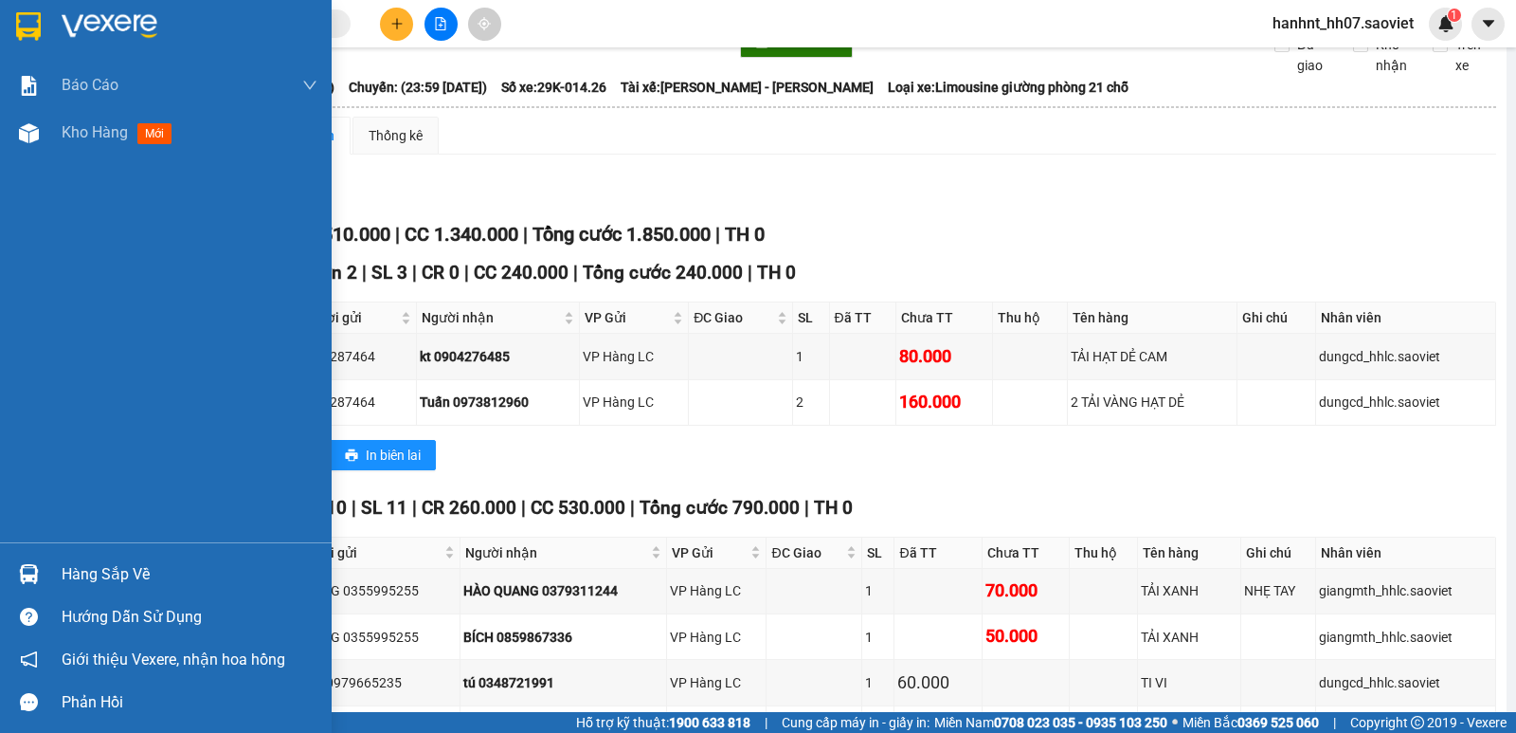
click at [74, 577] on div "Hàng sắp về" at bounding box center [190, 574] width 256 height 28
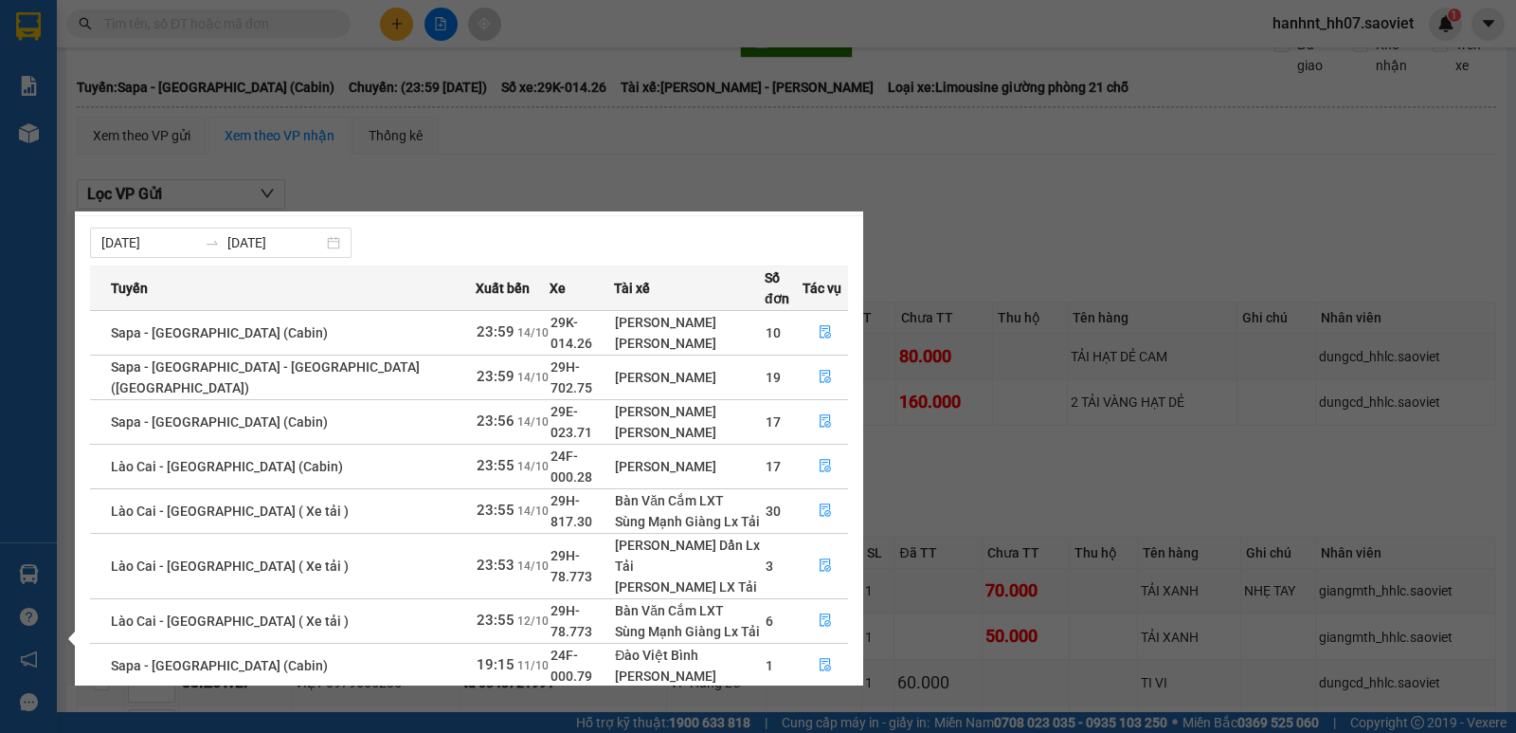
scroll to position [31, 0]
